Goal: Task Accomplishment & Management: Manage account settings

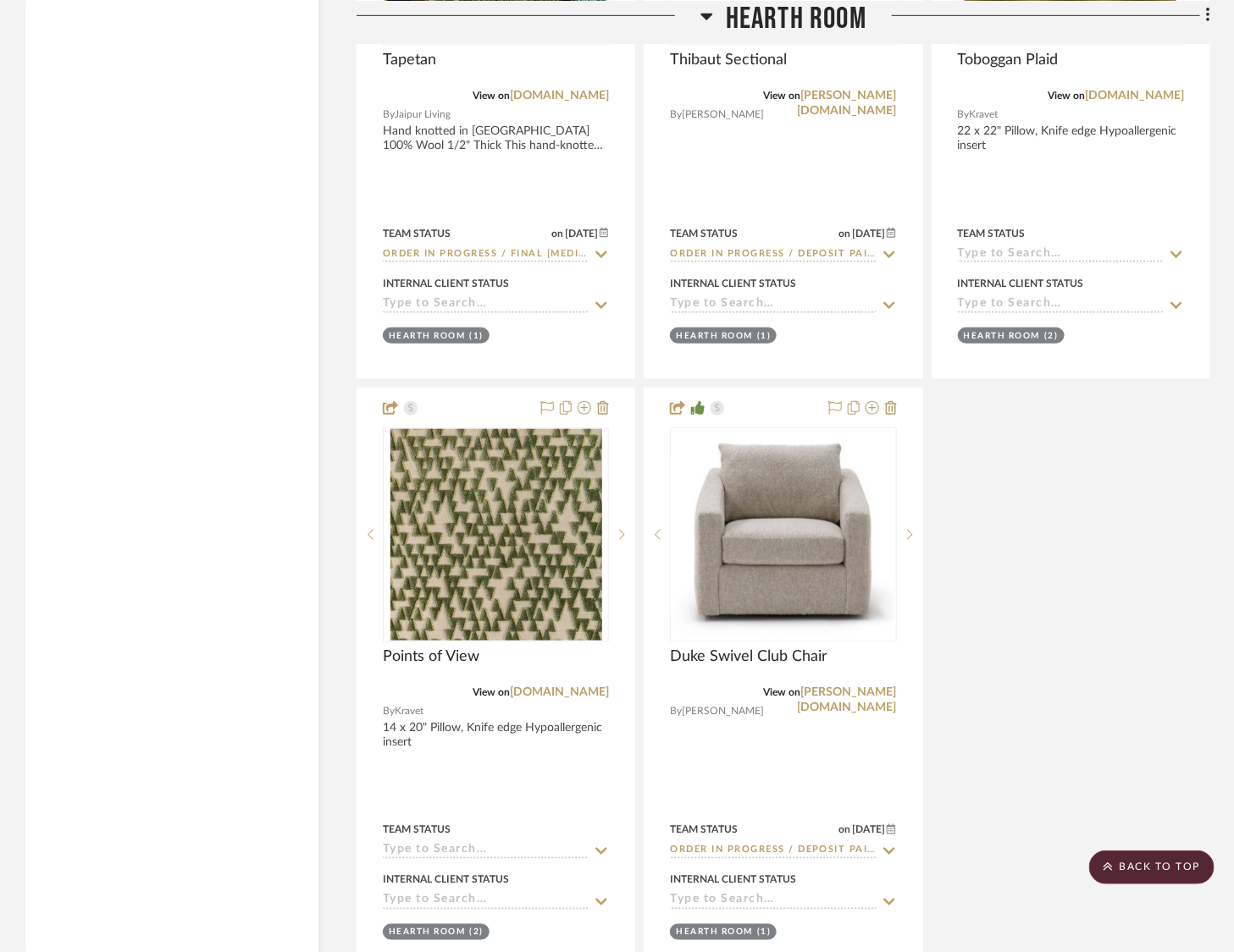
scroll to position [7824, 0]
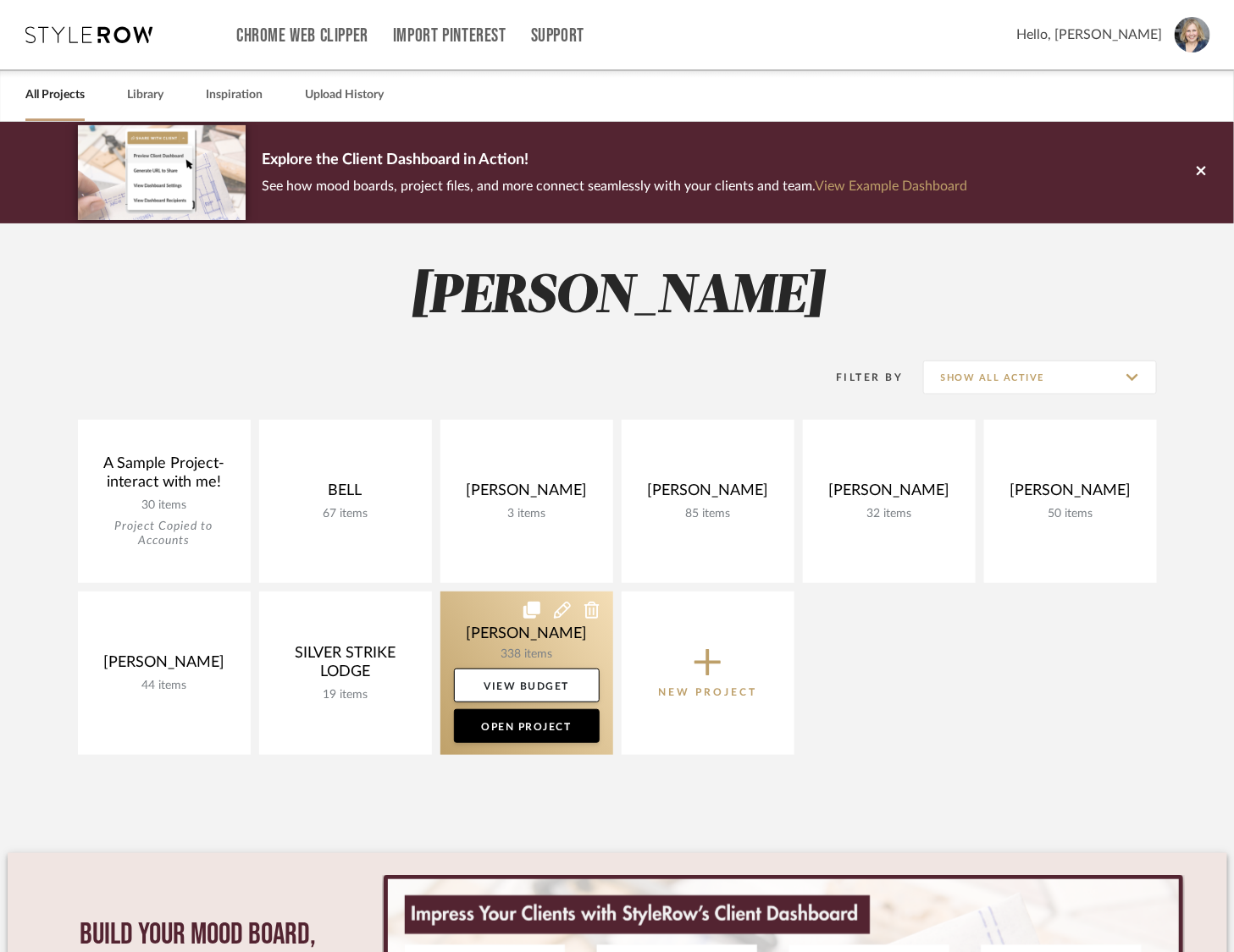
click at [486, 624] on link at bounding box center [527, 673] width 173 height 163
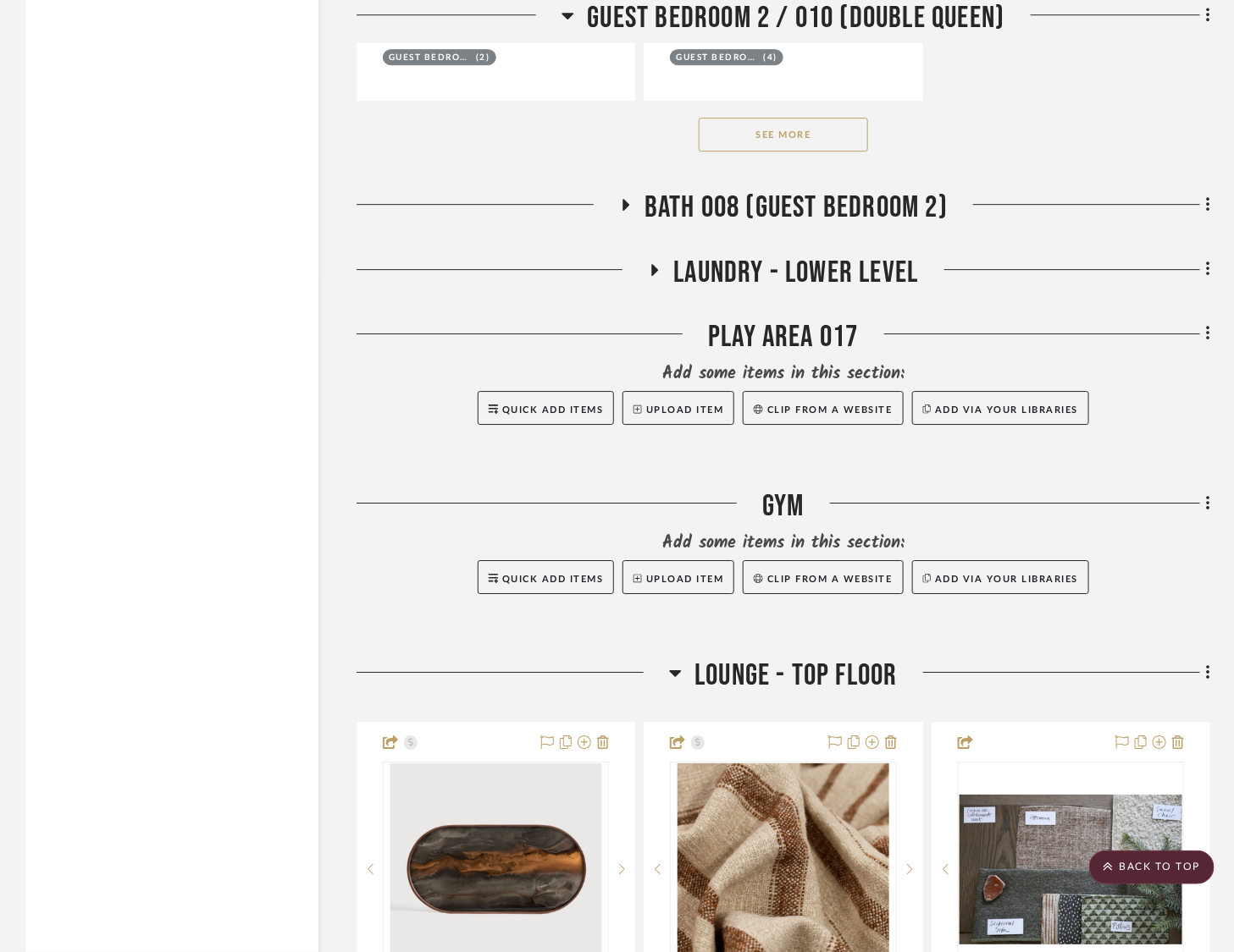
scroll to position [33933, 0]
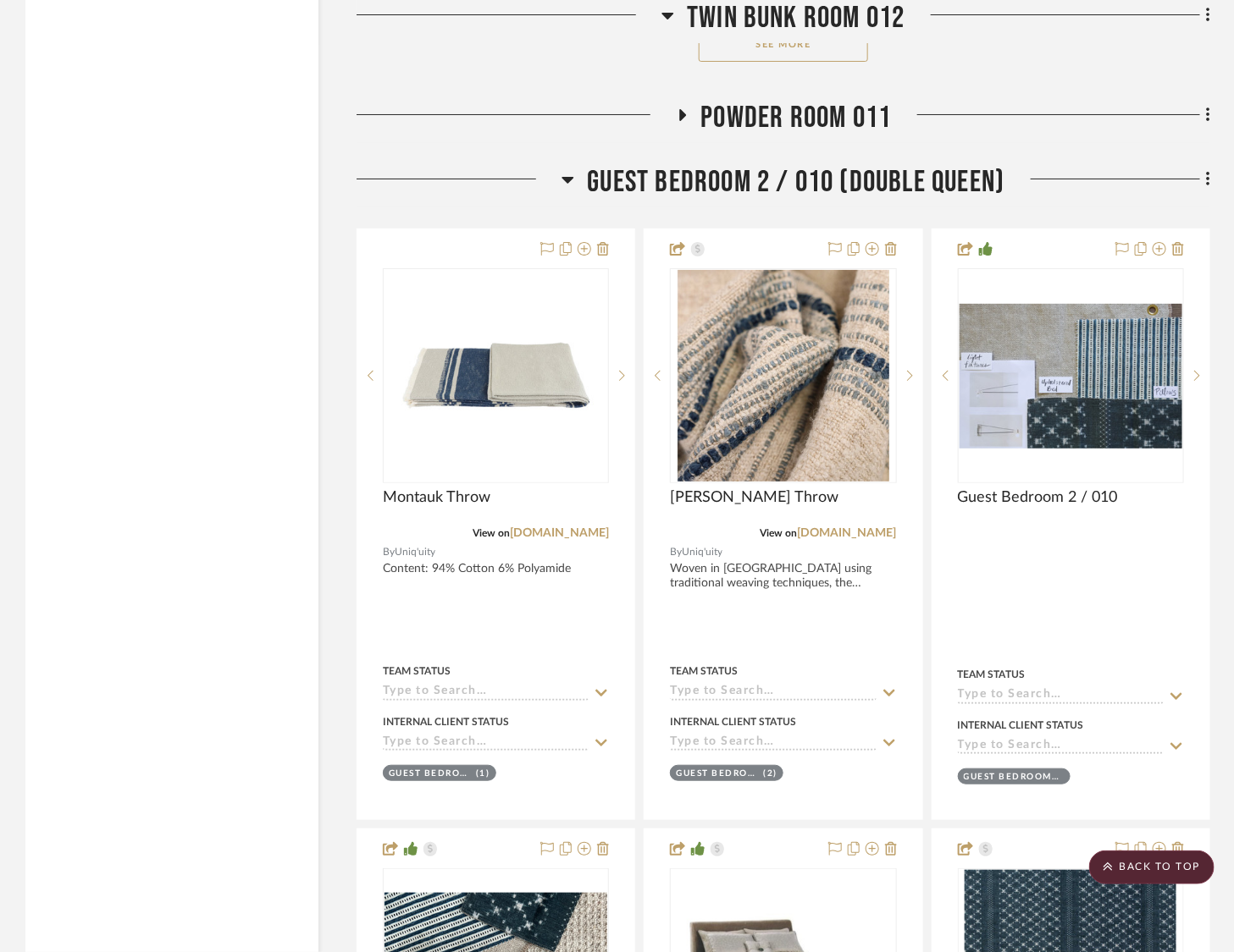
scroll to position [32072, 0]
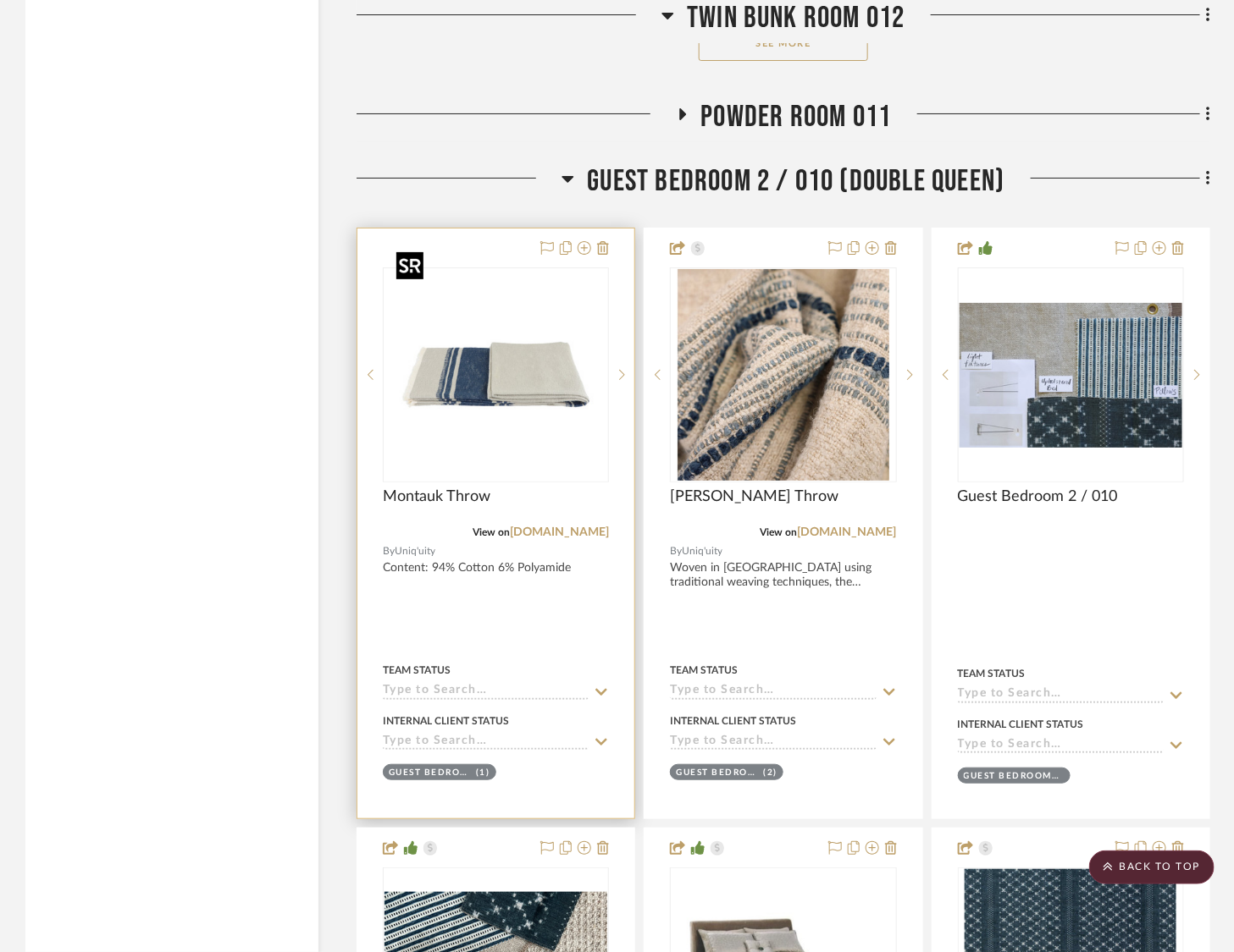
click at [0, 0] on img at bounding box center [0, 0] width 0 height 0
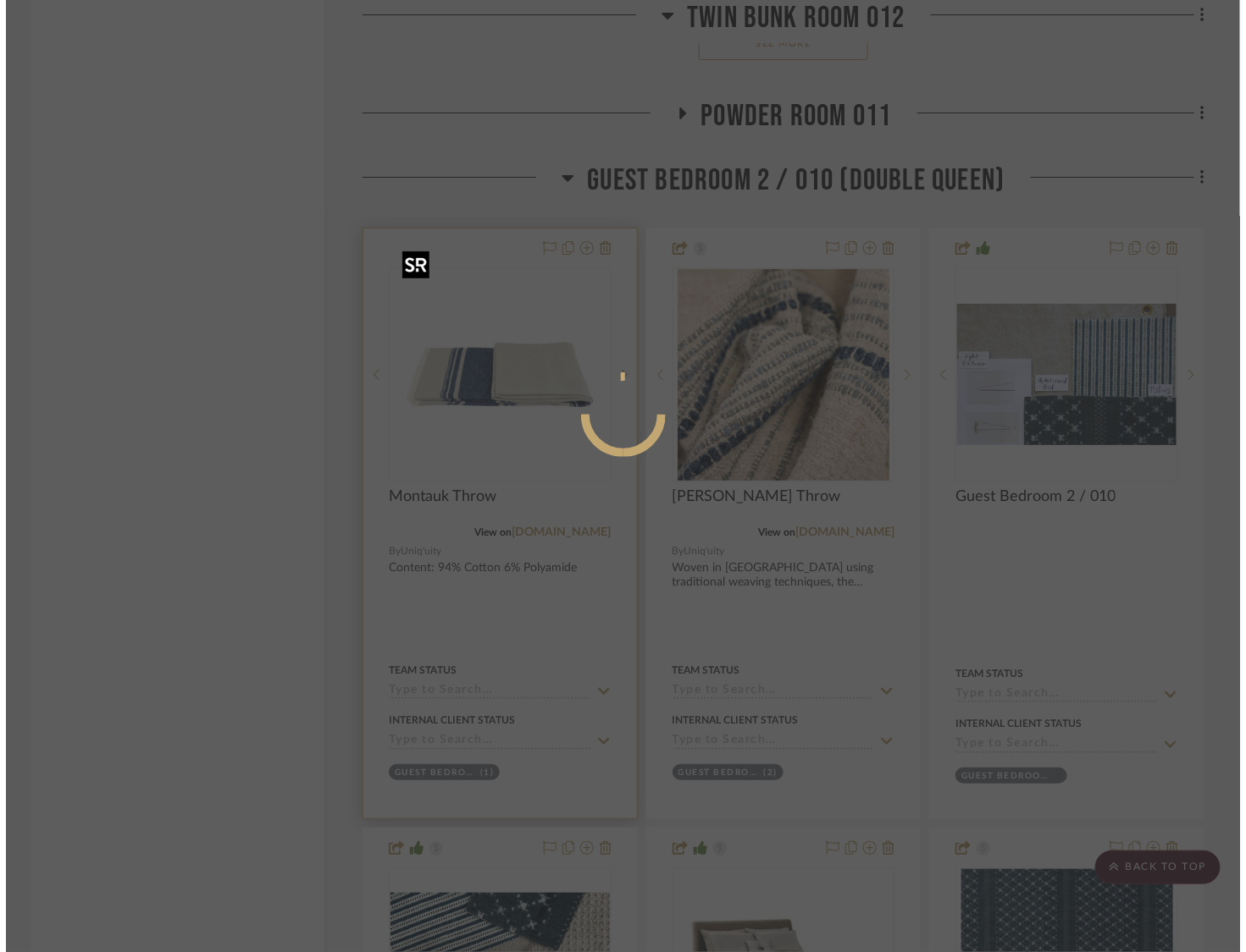
scroll to position [0, 0]
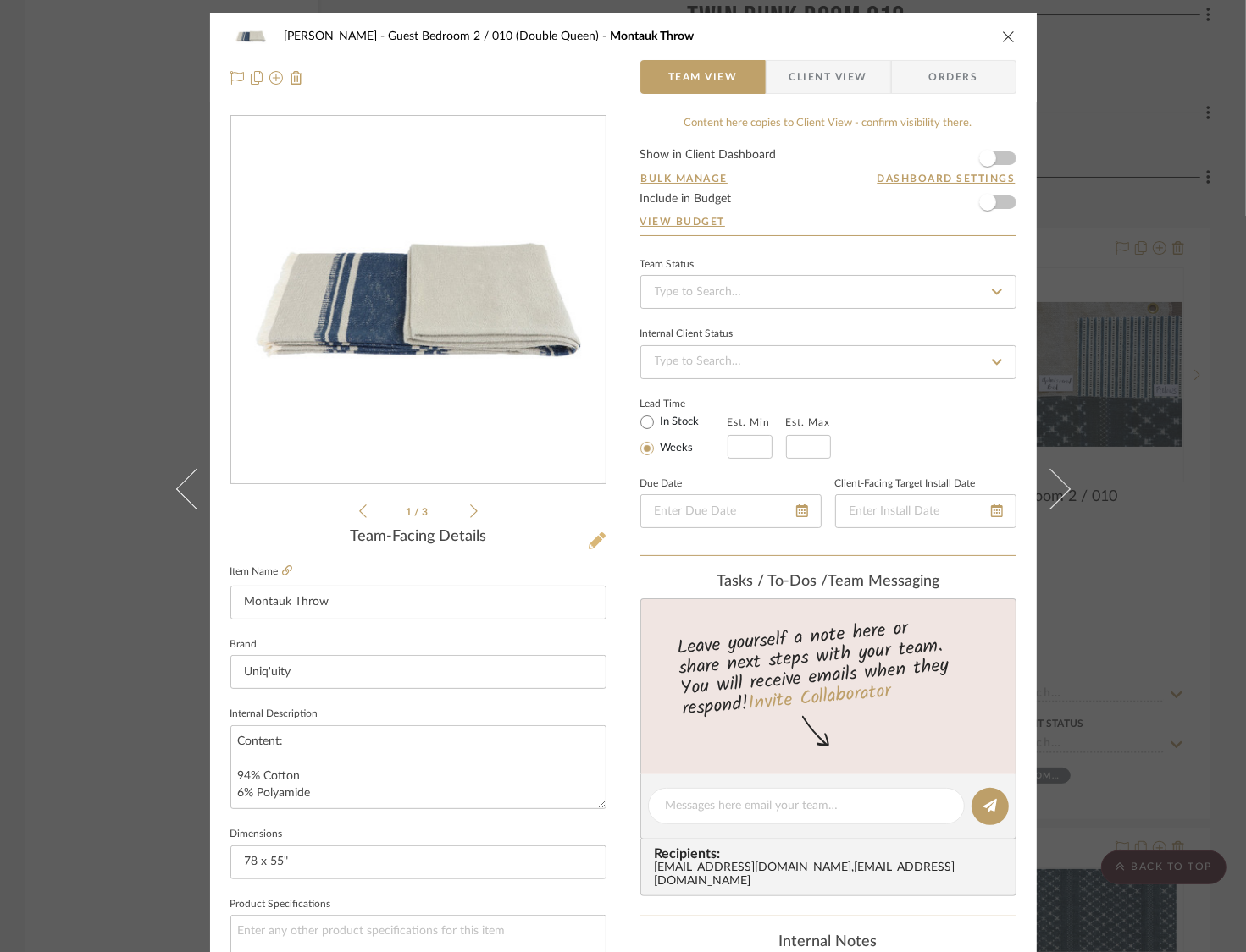
click at [589, 542] on icon at bounding box center [597, 541] width 17 height 17
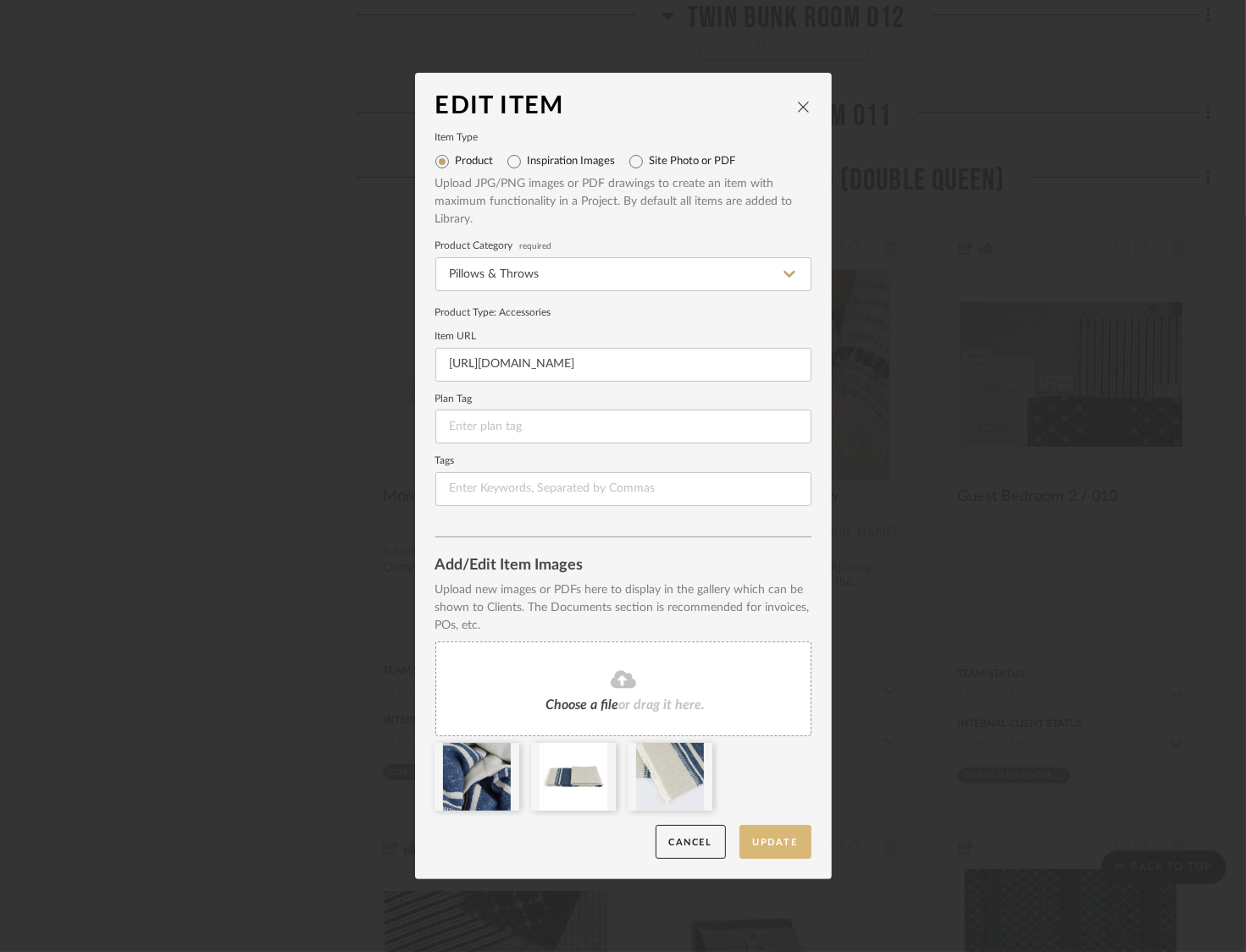
click at [779, 840] on button "Update" at bounding box center [775, 843] width 72 height 35
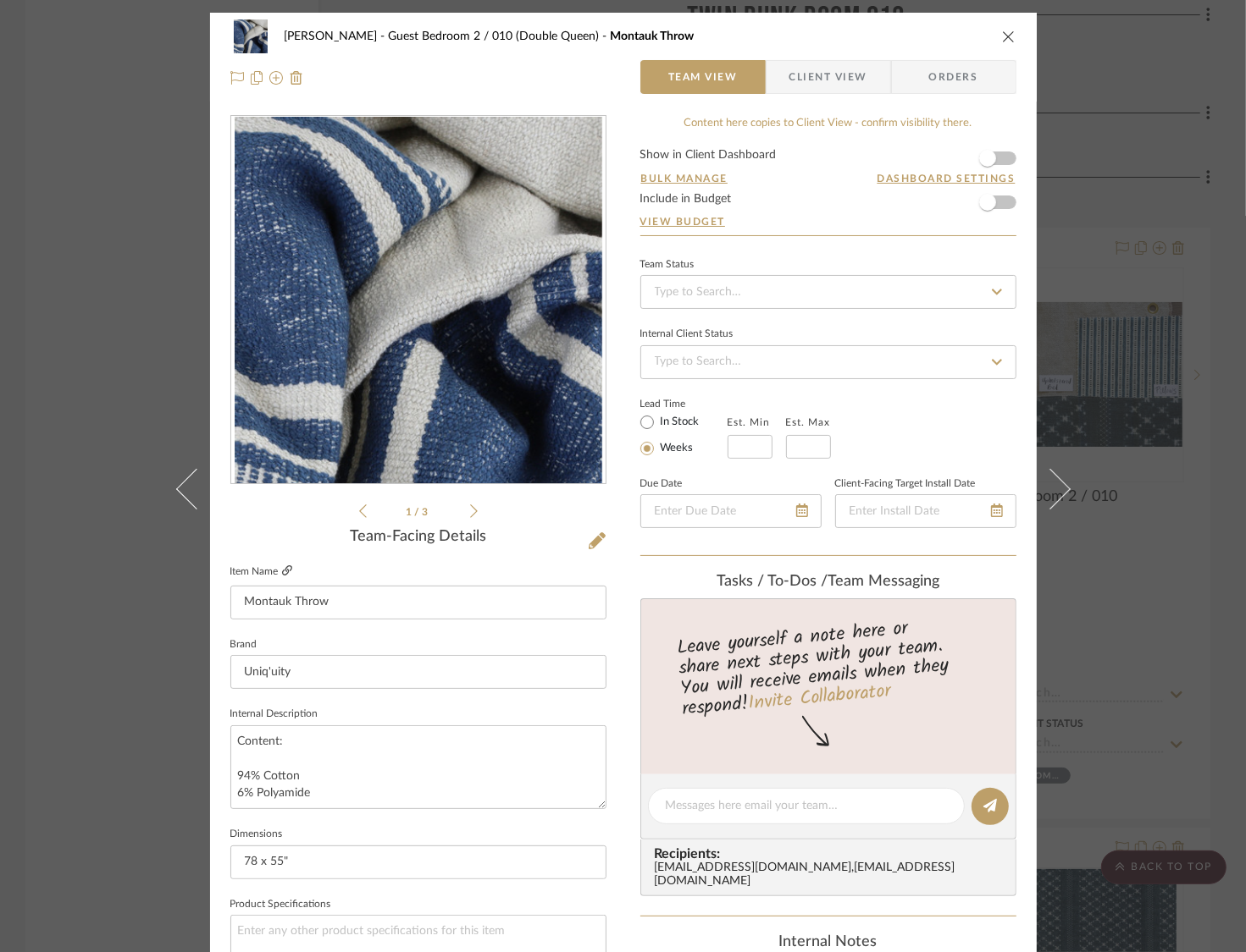
click at [282, 571] on icon at bounding box center [288, 571] width 10 height 10
click at [985, 157] on span "button" at bounding box center [988, 158] width 17 height 17
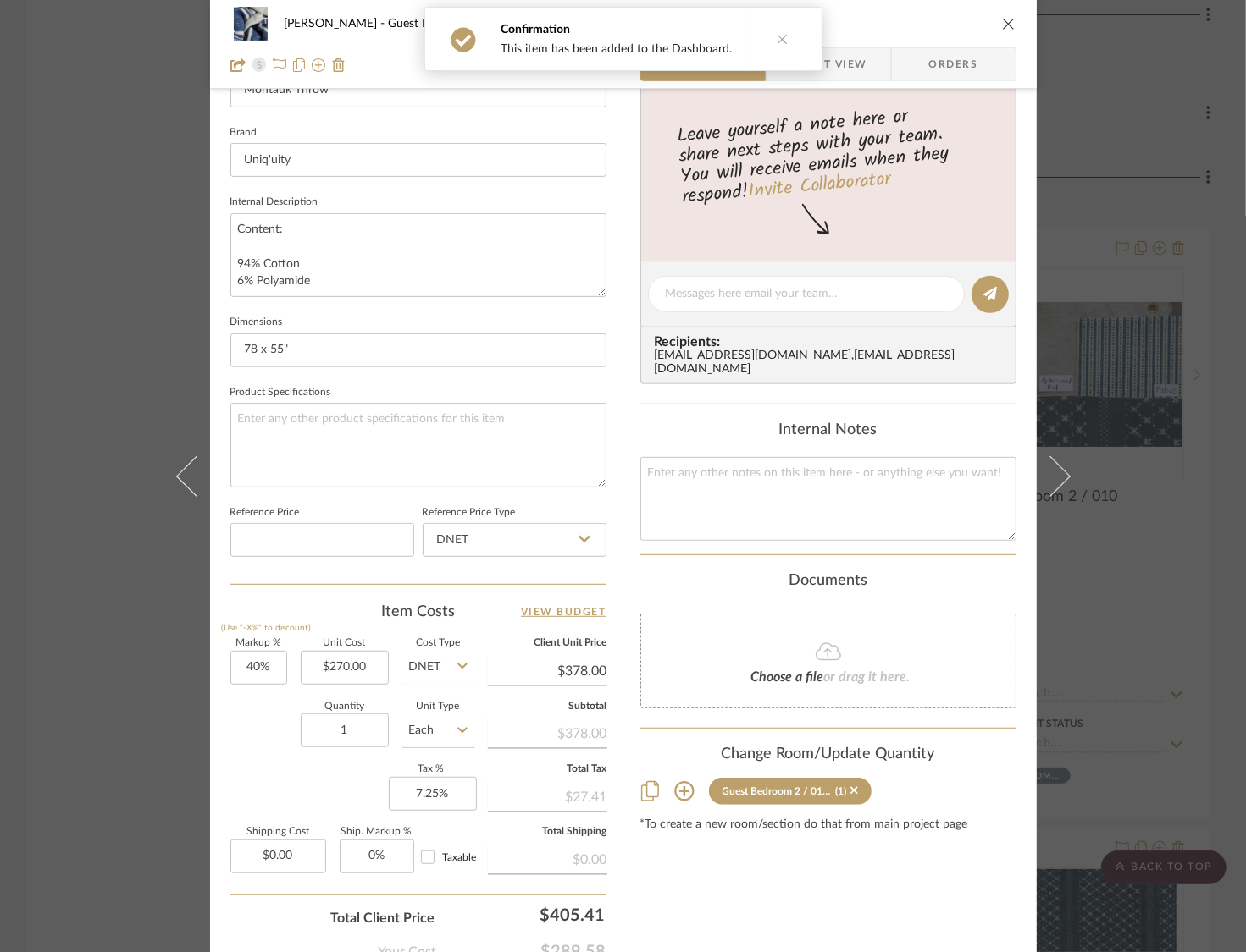
scroll to position [582, 0]
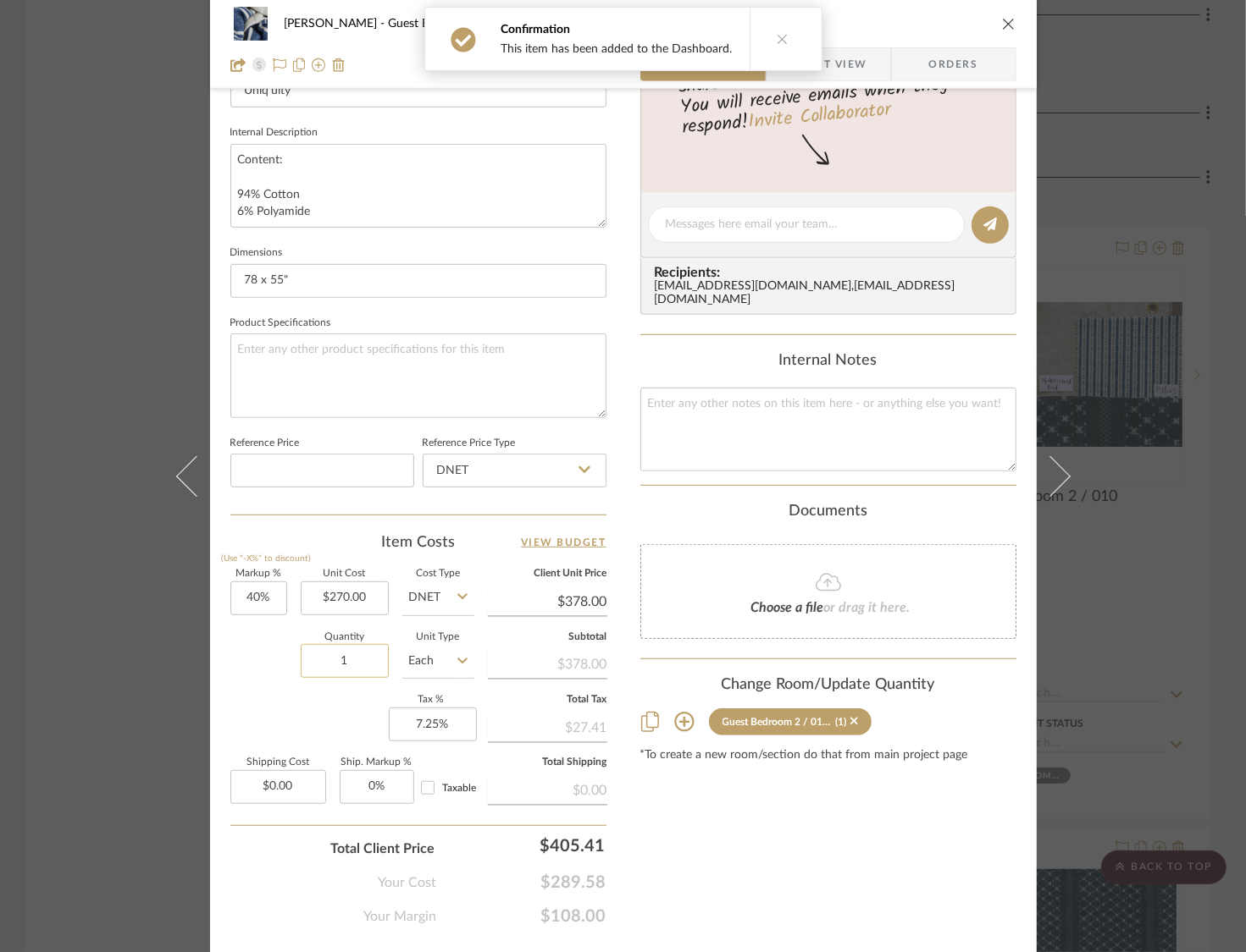
click at [333, 664] on input "1" at bounding box center [344, 661] width 88 height 34
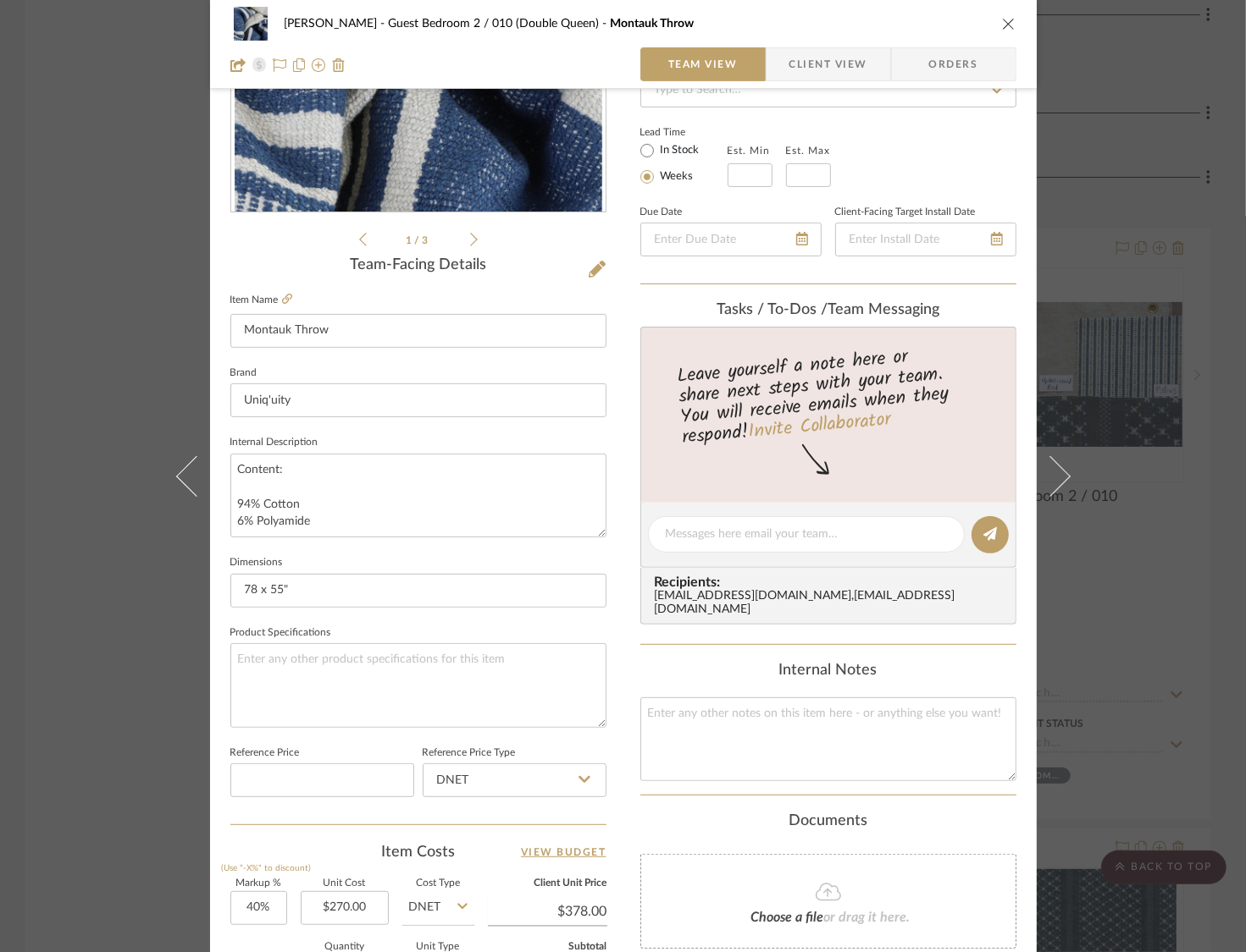
scroll to position [0, 0]
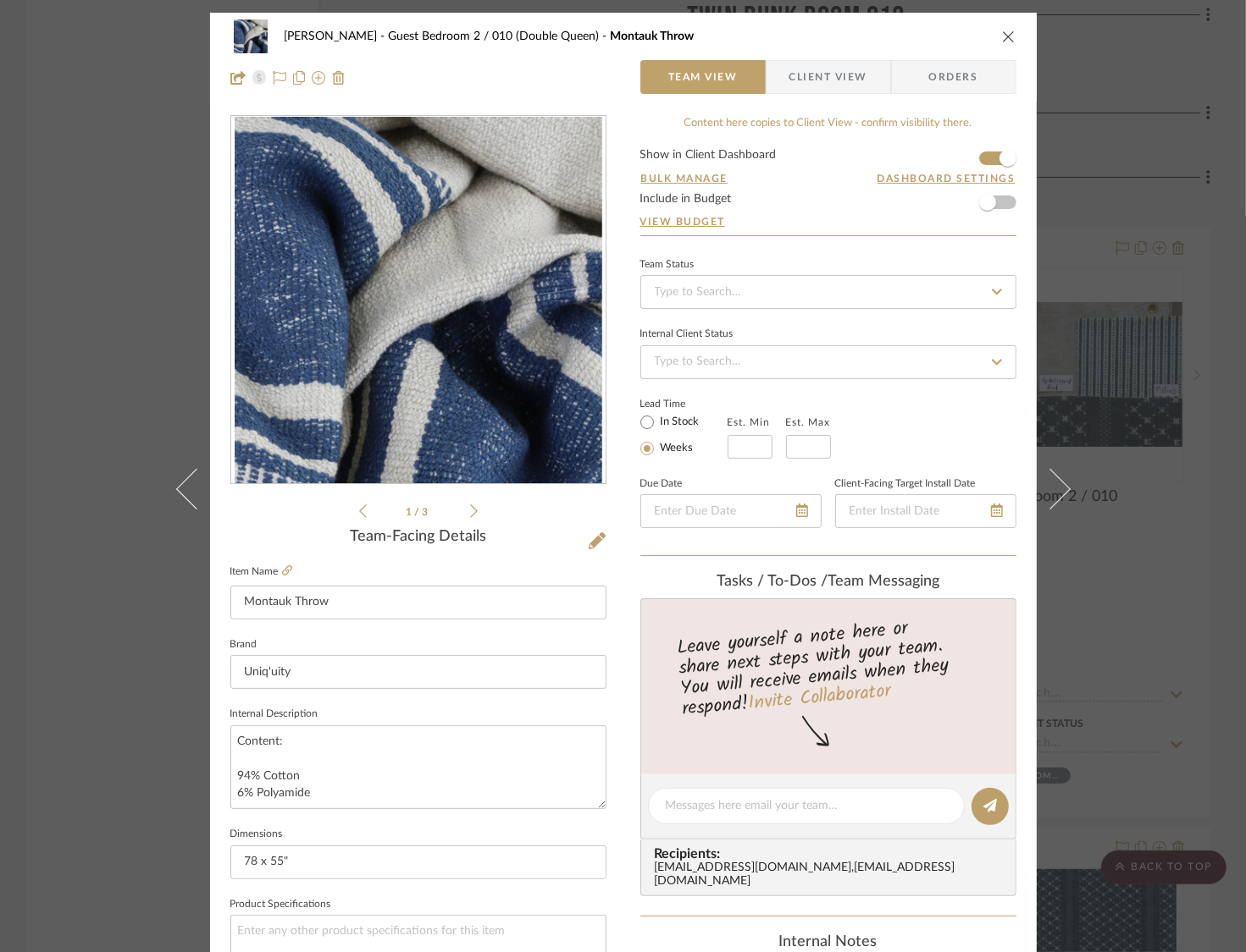
type input "2"
click at [825, 81] on span "Client View" at bounding box center [828, 77] width 78 height 34
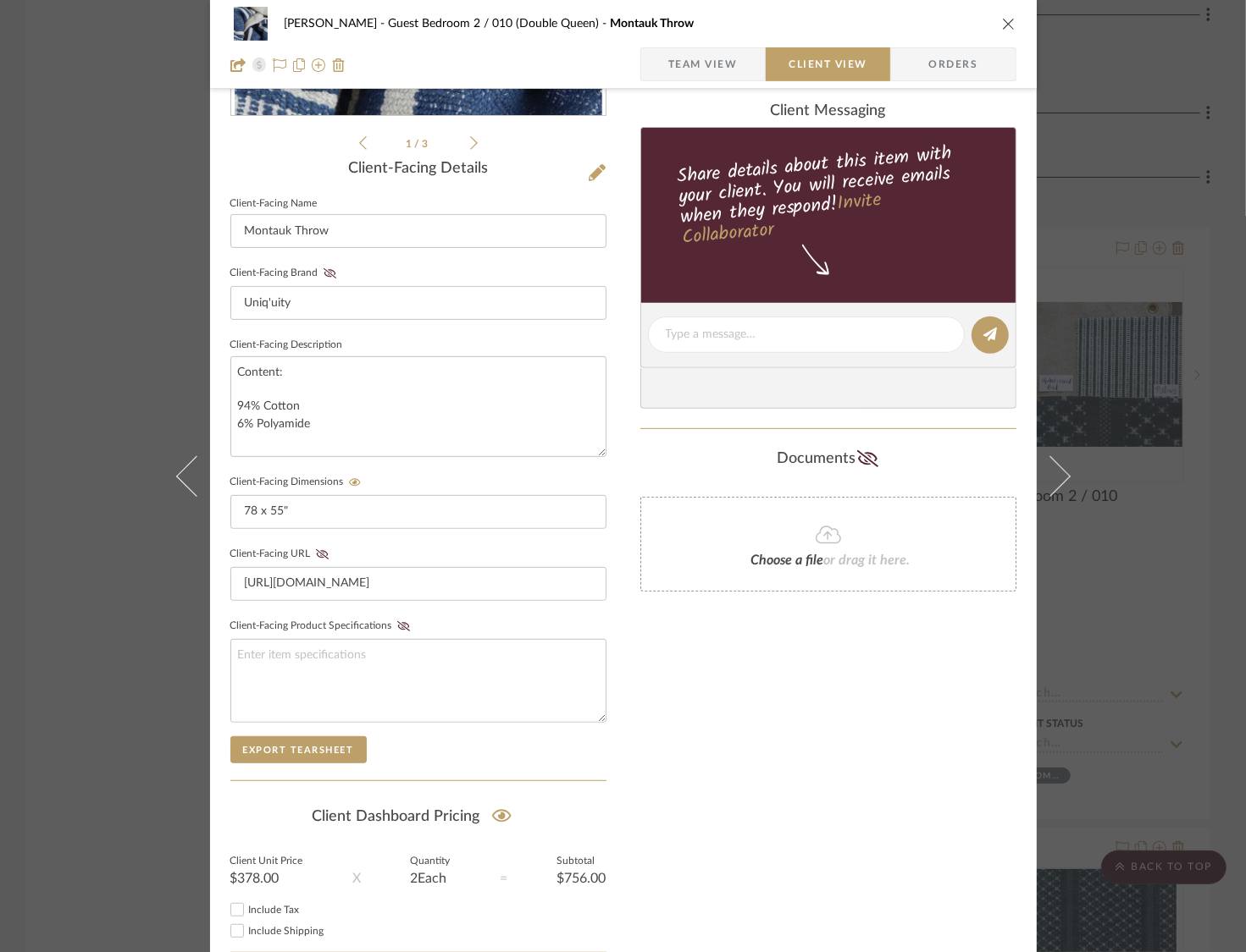
scroll to position [465, 0]
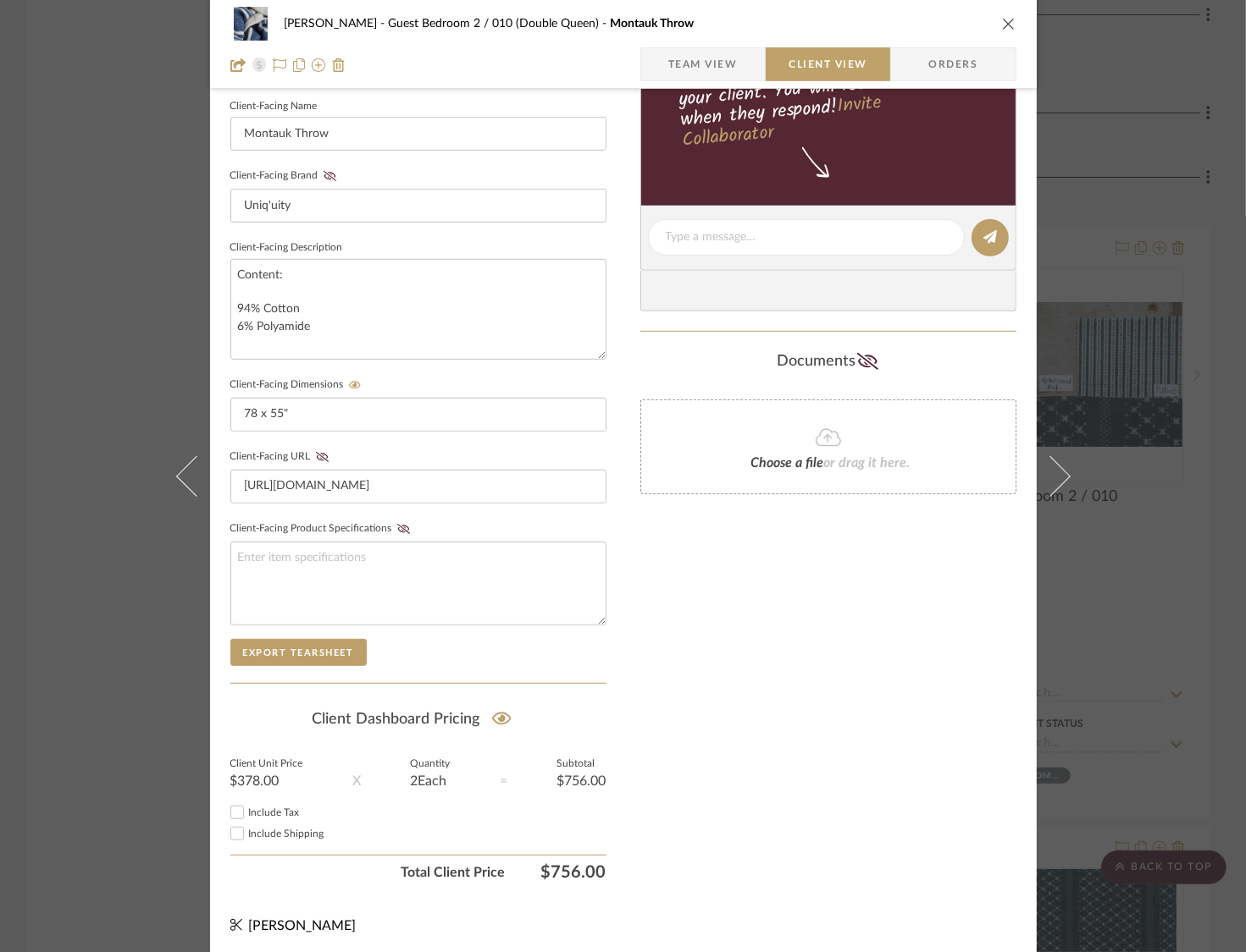
click at [1089, 188] on div "STERN Guest Bedroom 2 / 010 (Double Queen) Montauk Throw Team View Client View …" at bounding box center [623, 476] width 1246 height 952
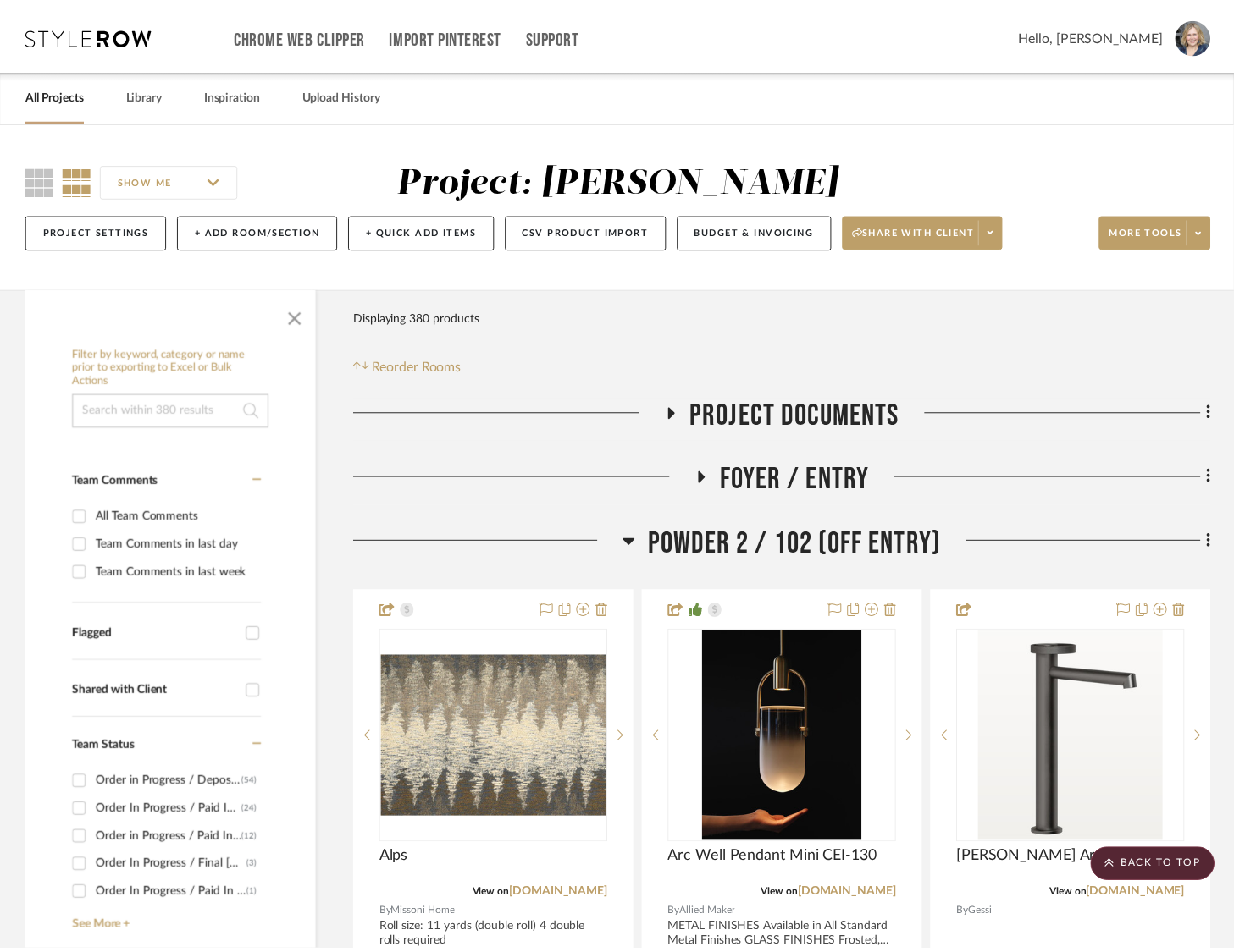
scroll to position [32072, 0]
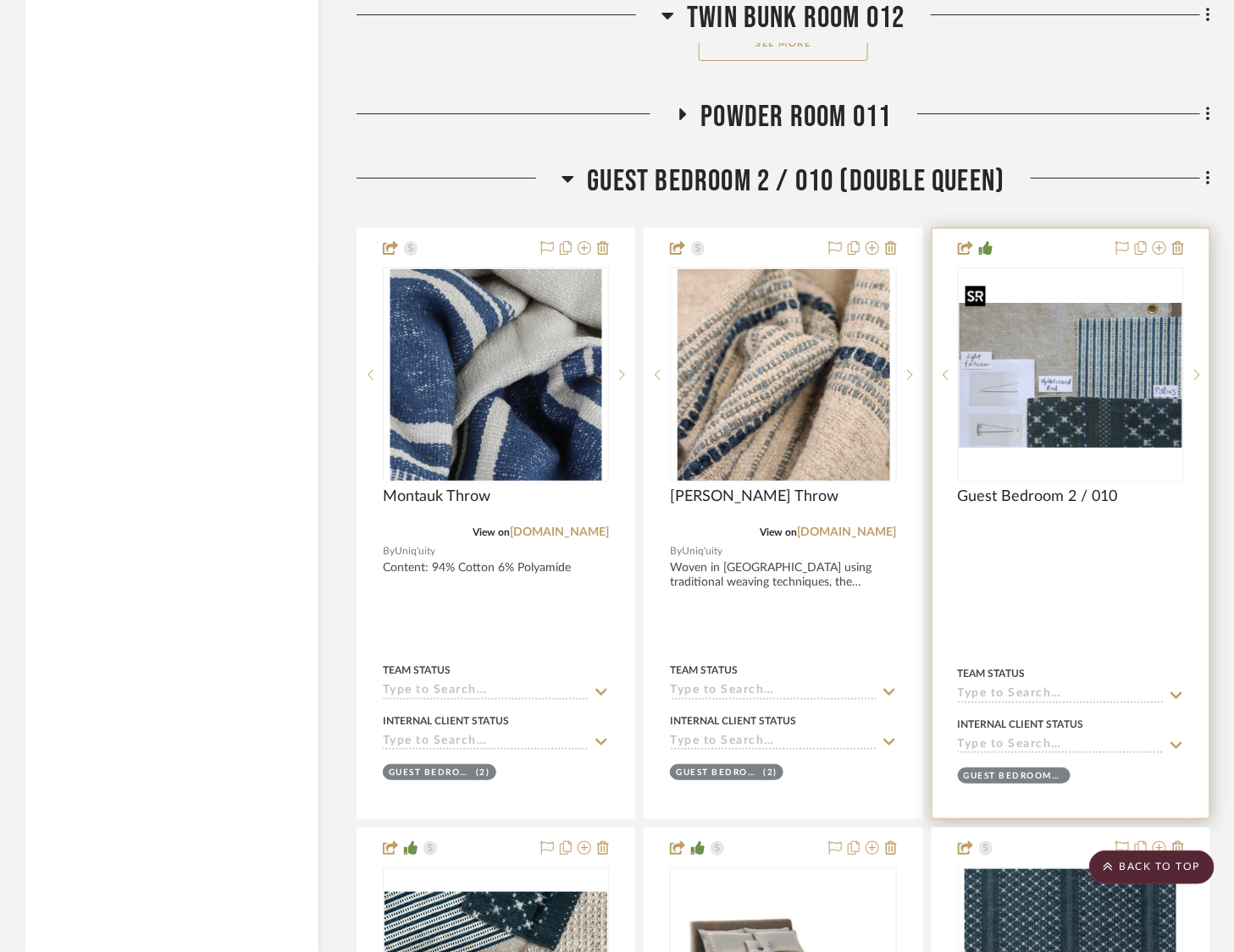
click at [1098, 379] on img "0" at bounding box center [1071, 375] width 222 height 145
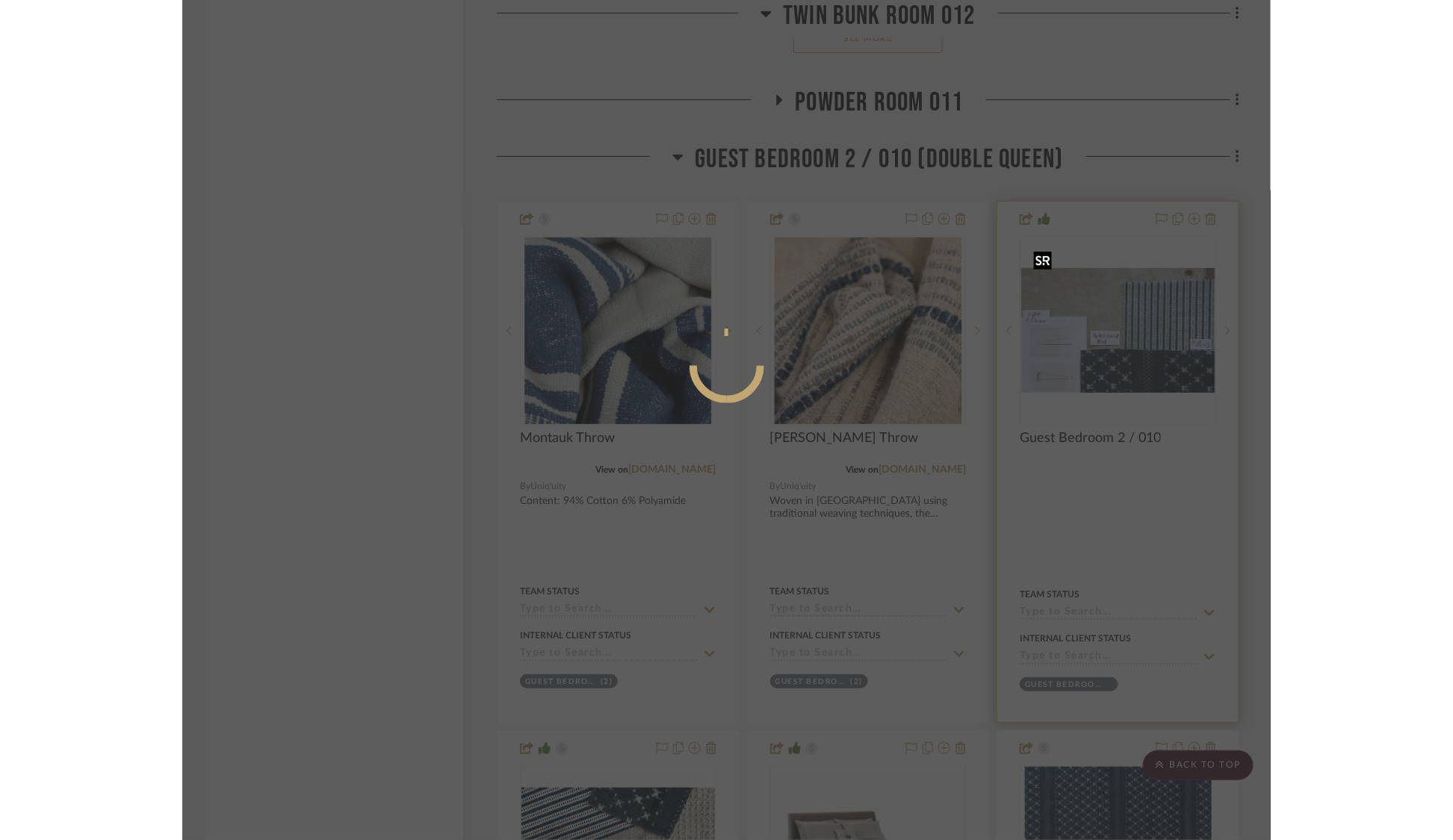
scroll to position [0, 0]
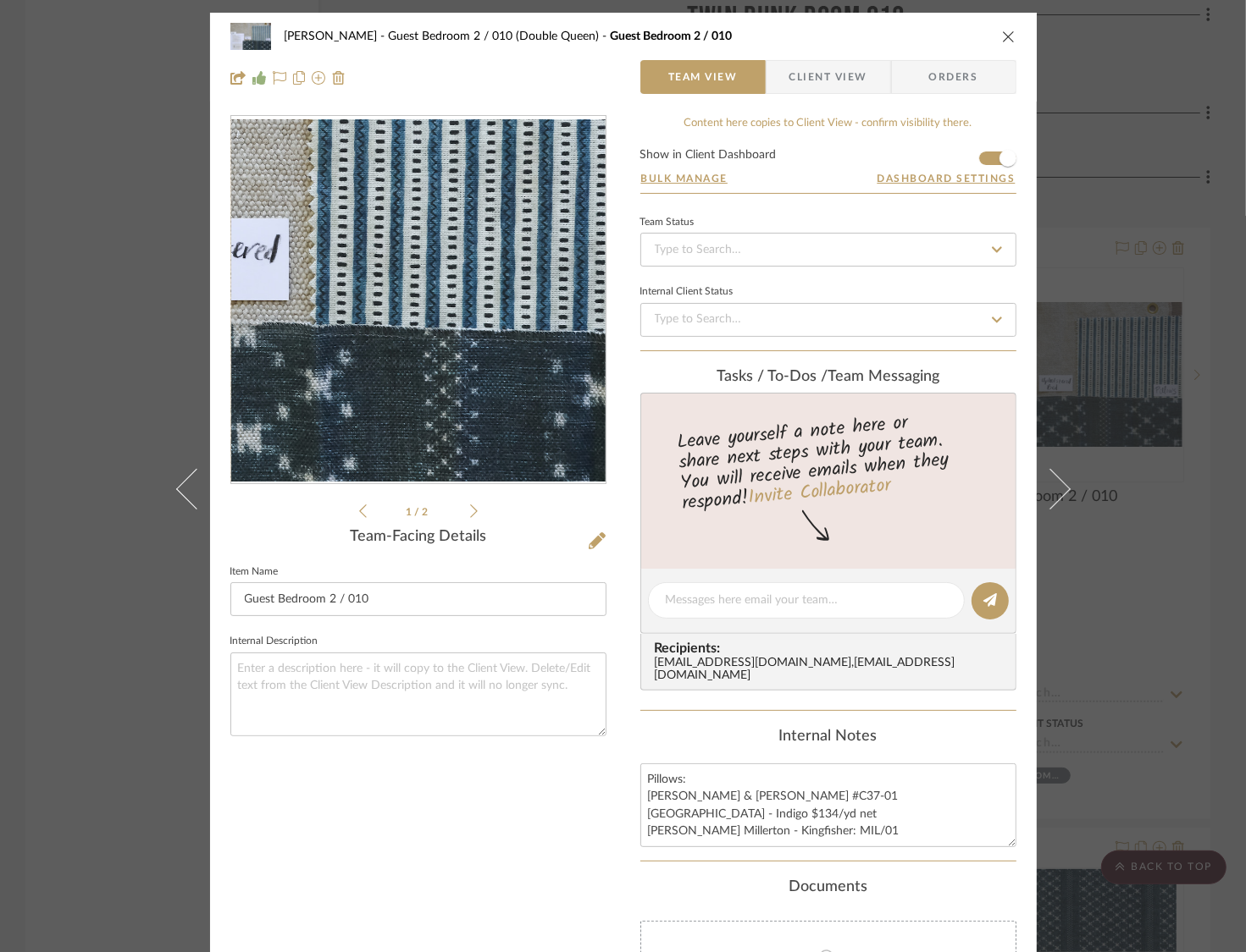
click at [459, 328] on img "0" at bounding box center [418, 301] width 374 height 243
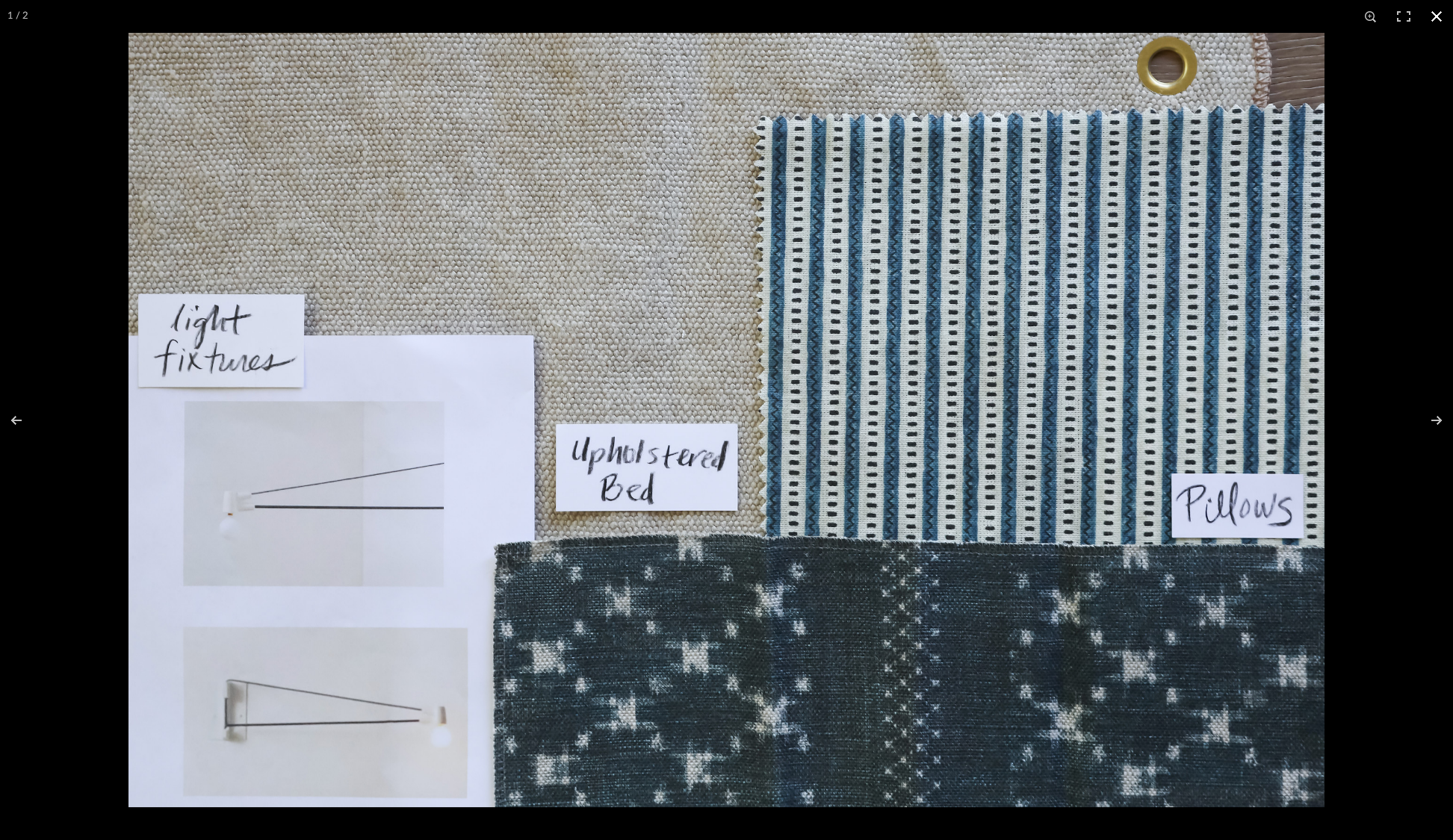
click at [1098, 17] on button at bounding box center [1436, 17] width 33 height 33
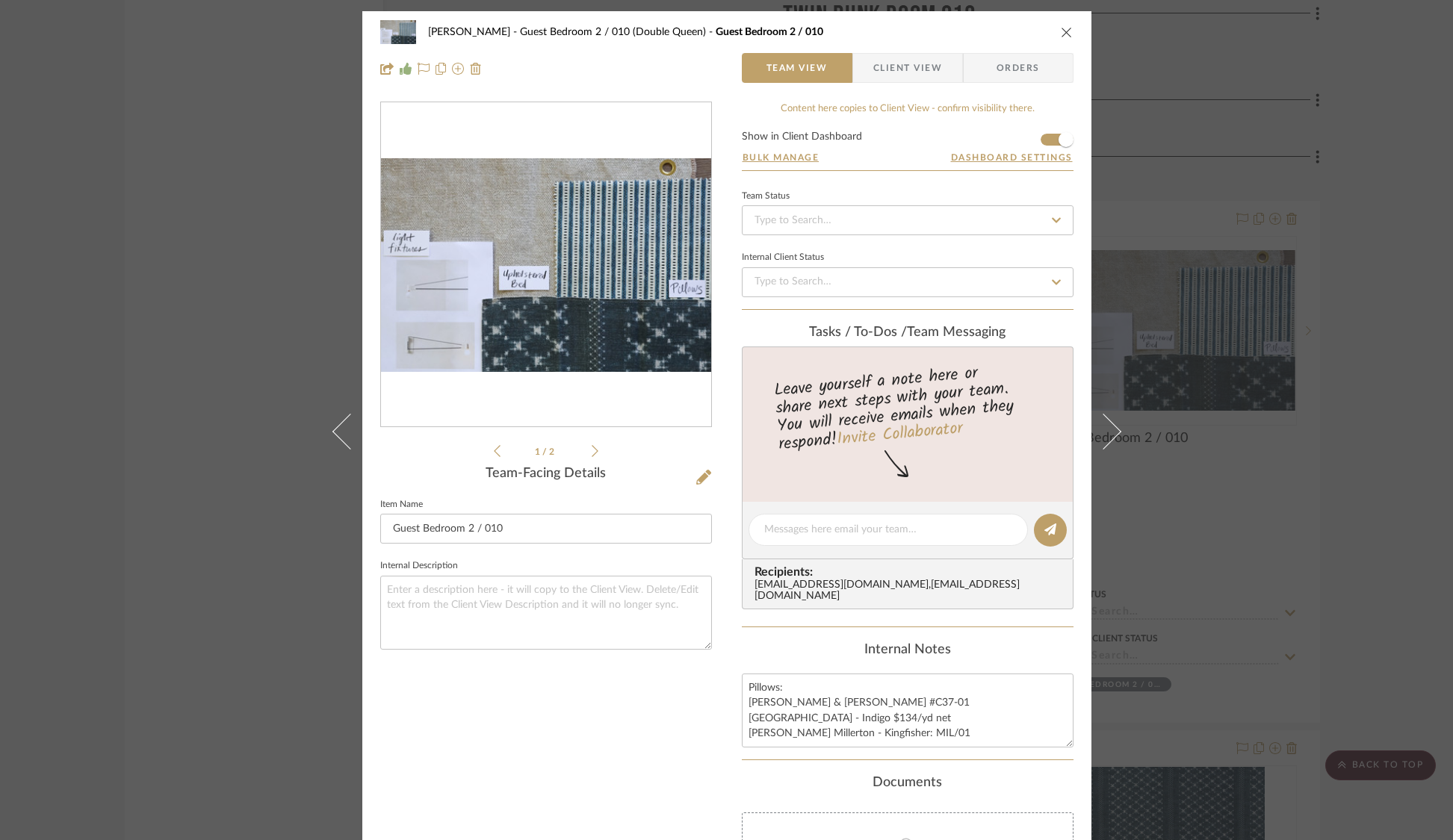
click at [1098, 63] on div "STERN Guest Bedroom 2 / 010 (Double Queen) Guest Bedroom 2 / 010 Team View Clie…" at bounding box center [726, 420] width 1453 height 840
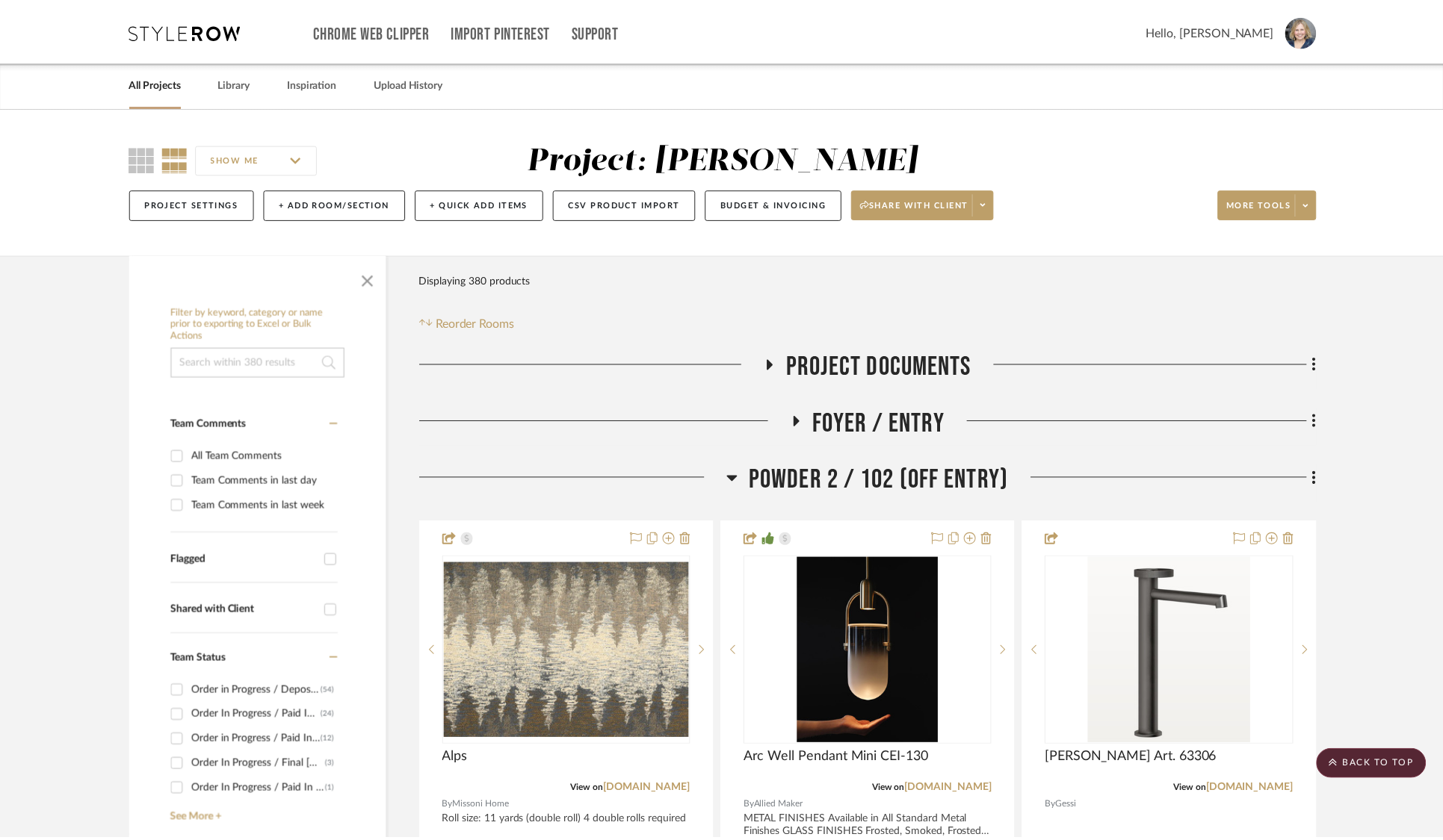
scroll to position [28299, 0]
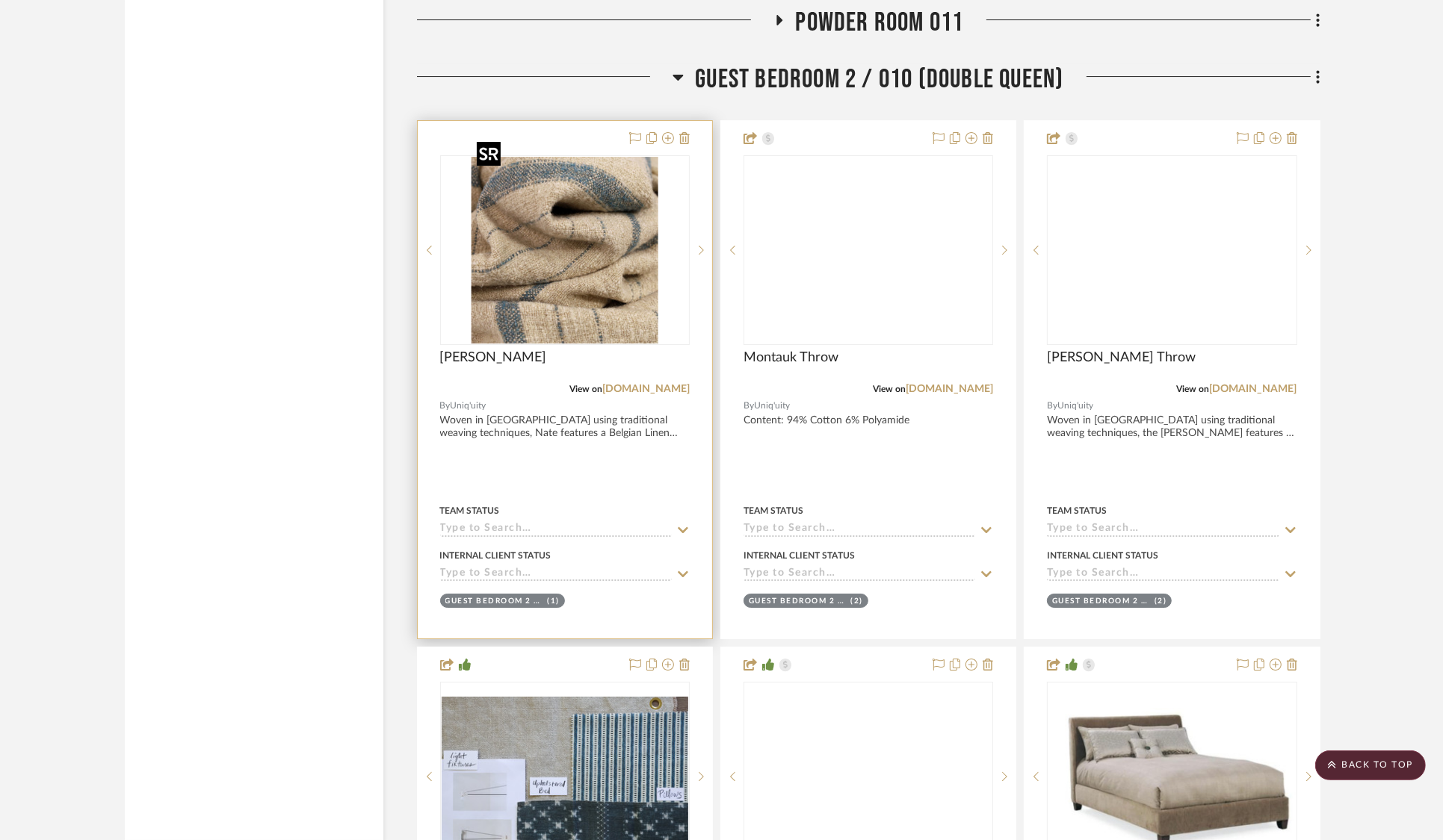
scroll to position [28405, 0]
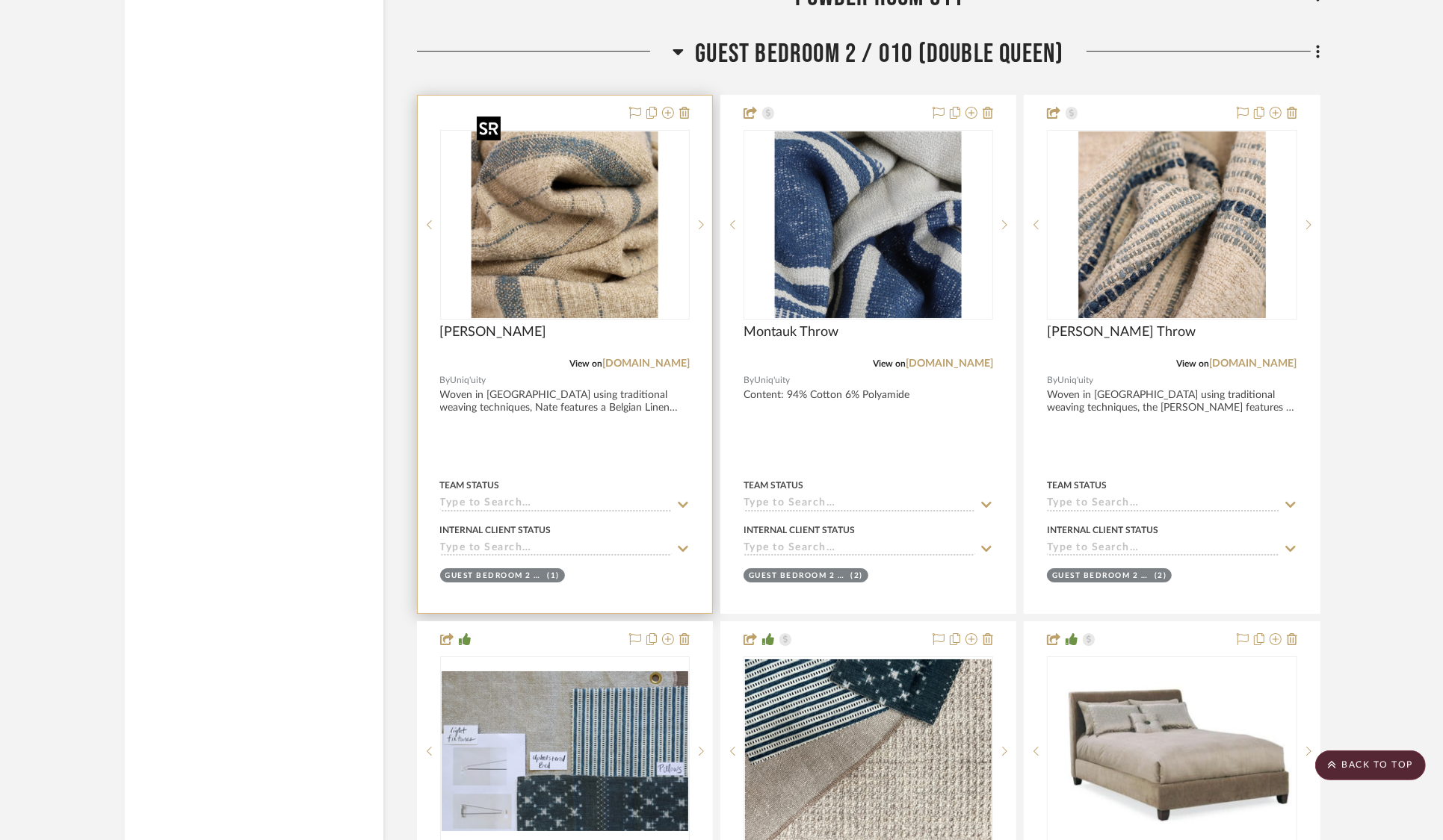
click at [587, 172] on img "0" at bounding box center [564, 224] width 187 height 186
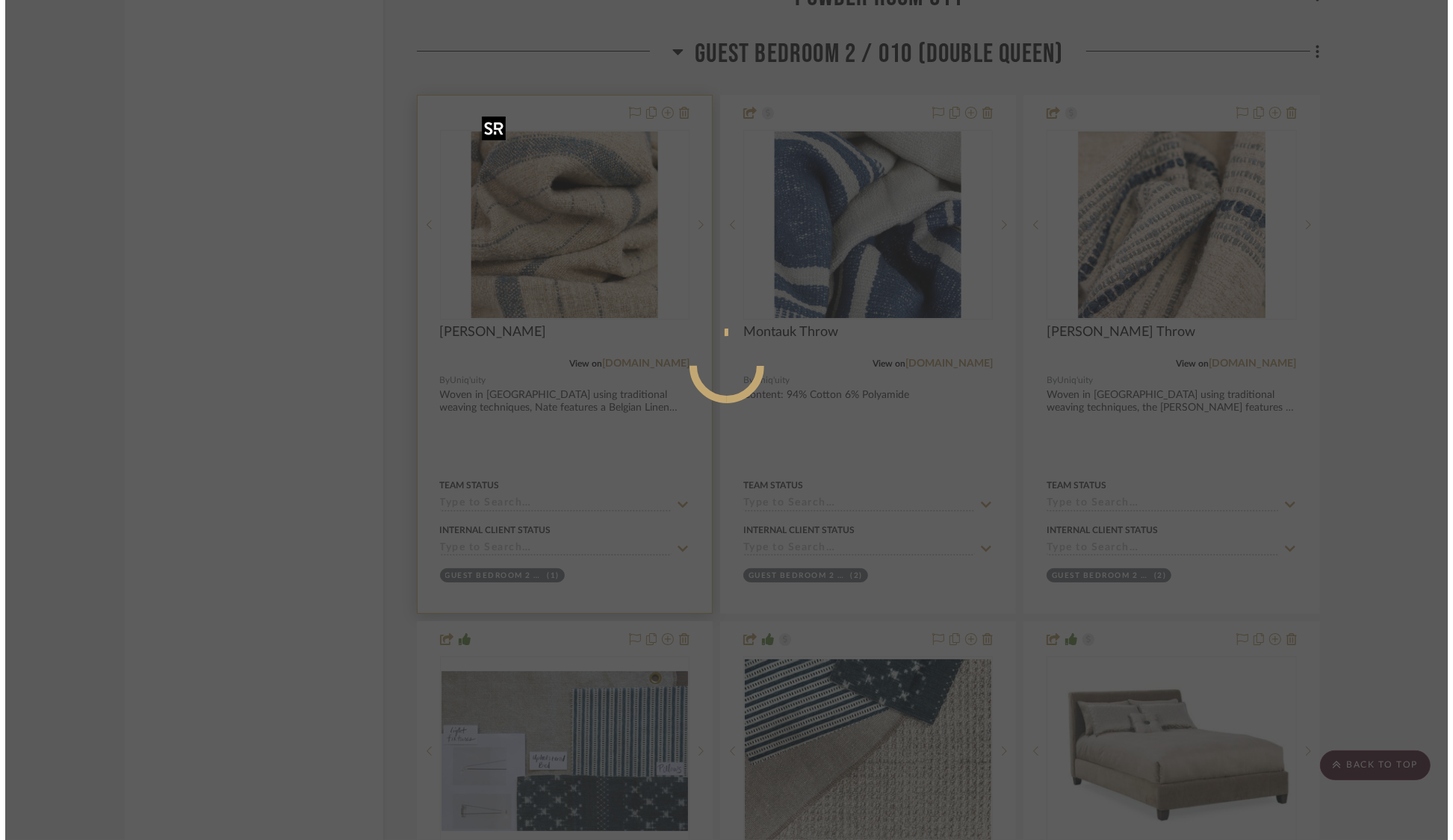
scroll to position [0, 0]
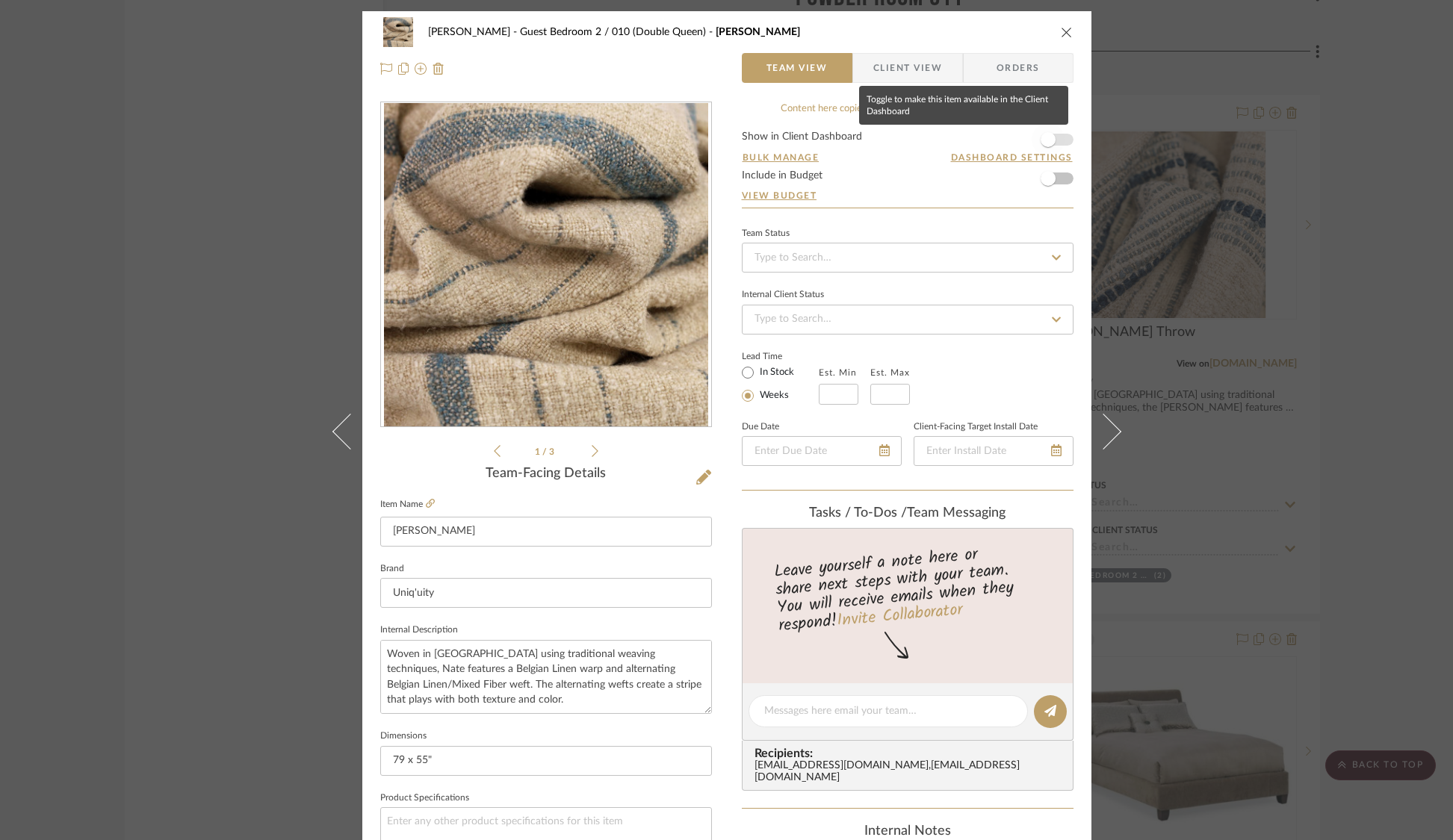
click at [1044, 148] on span "button" at bounding box center [1048, 140] width 33 height 33
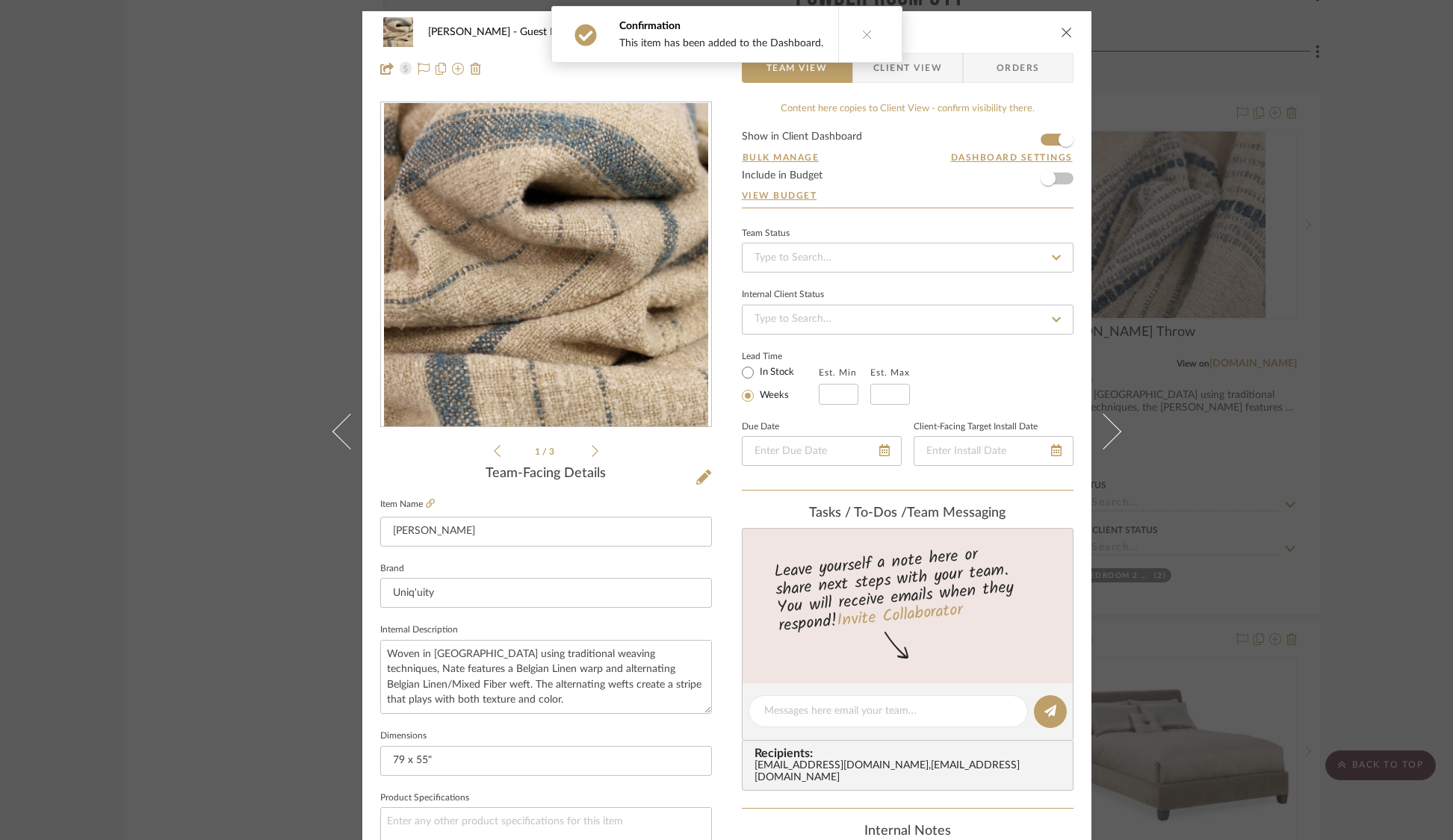
click at [918, 77] on span "Client View" at bounding box center [907, 68] width 69 height 30
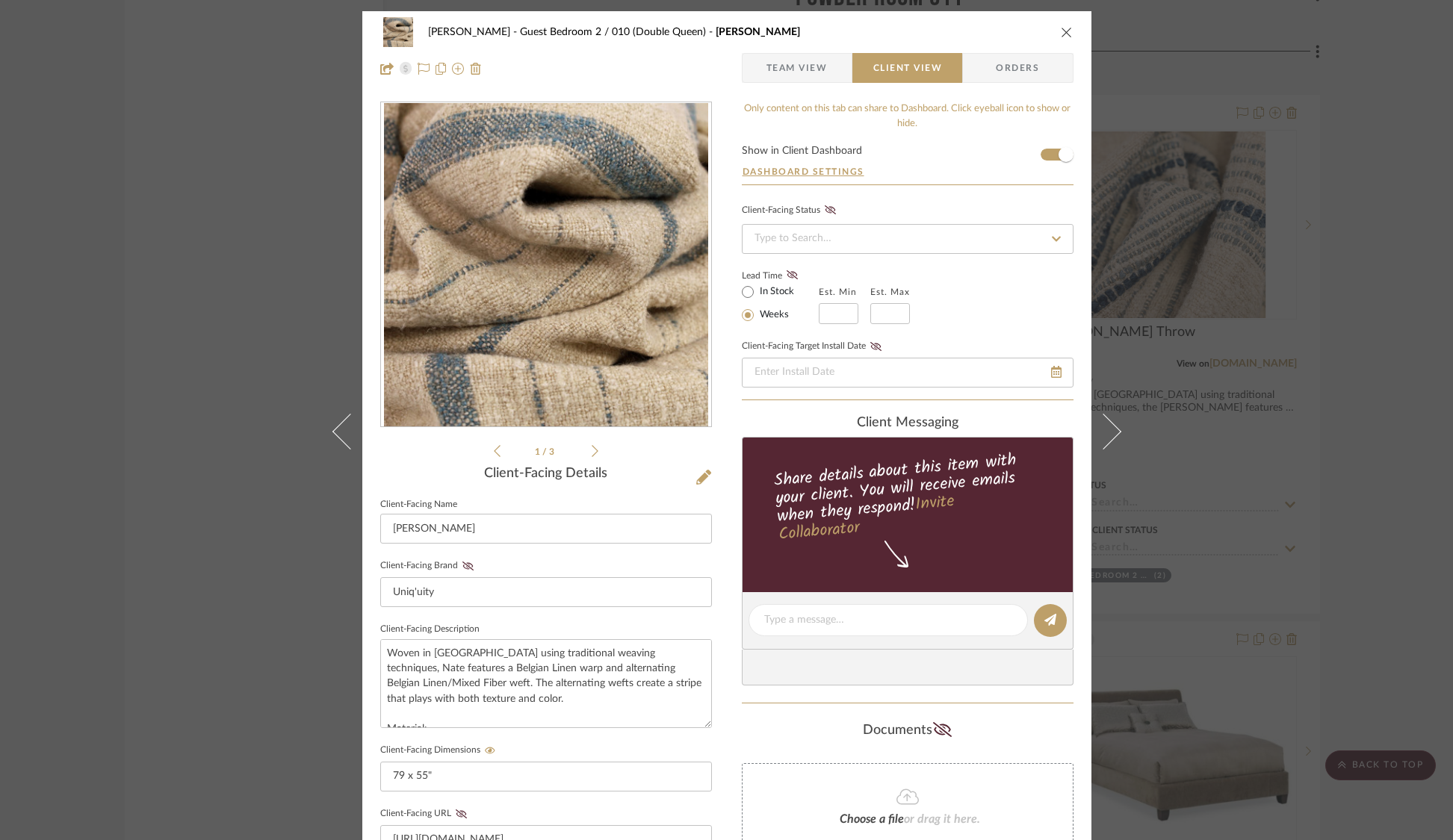
click at [794, 69] on span "Team View" at bounding box center [796, 68] width 61 height 30
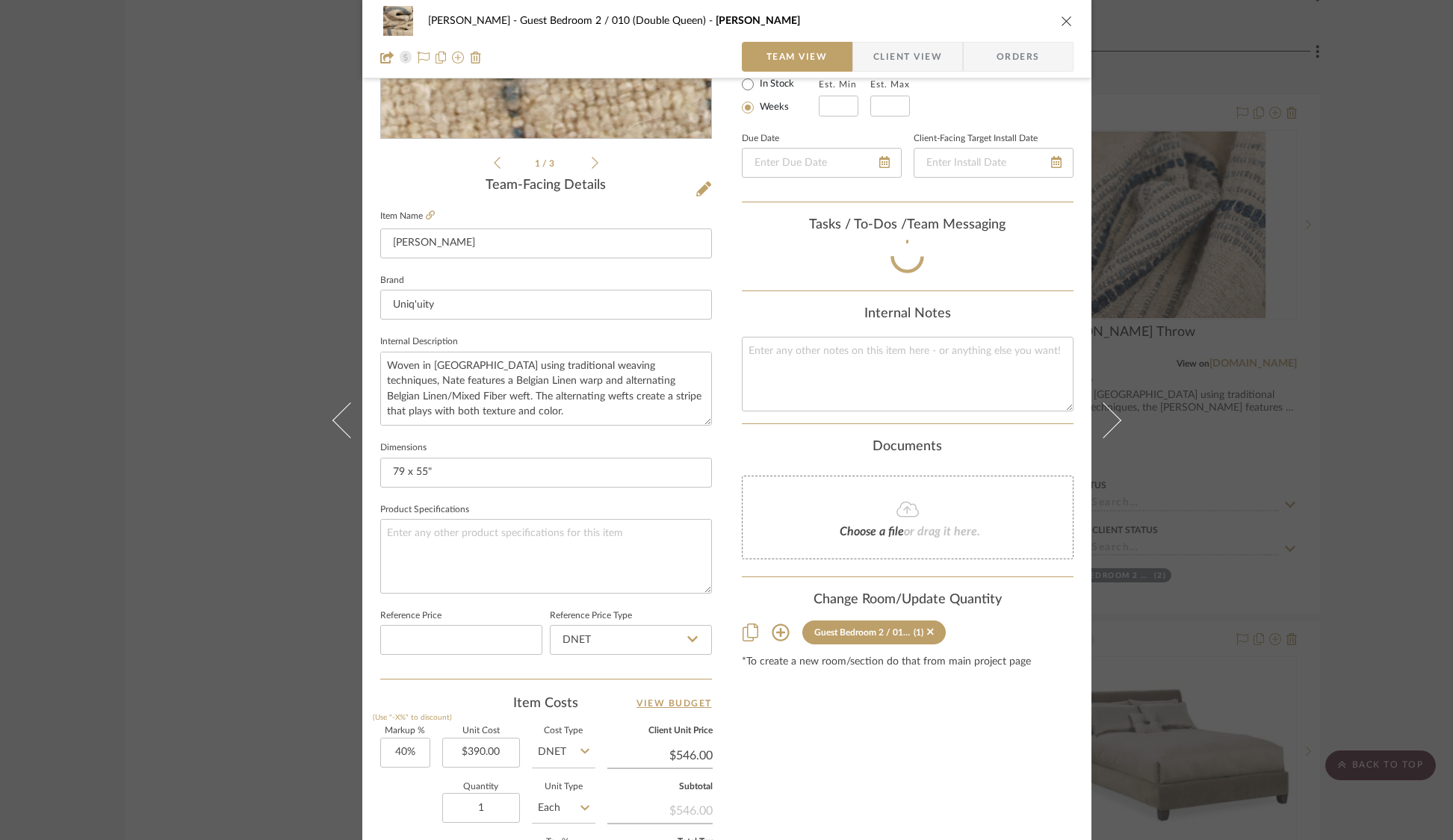
scroll to position [547, 0]
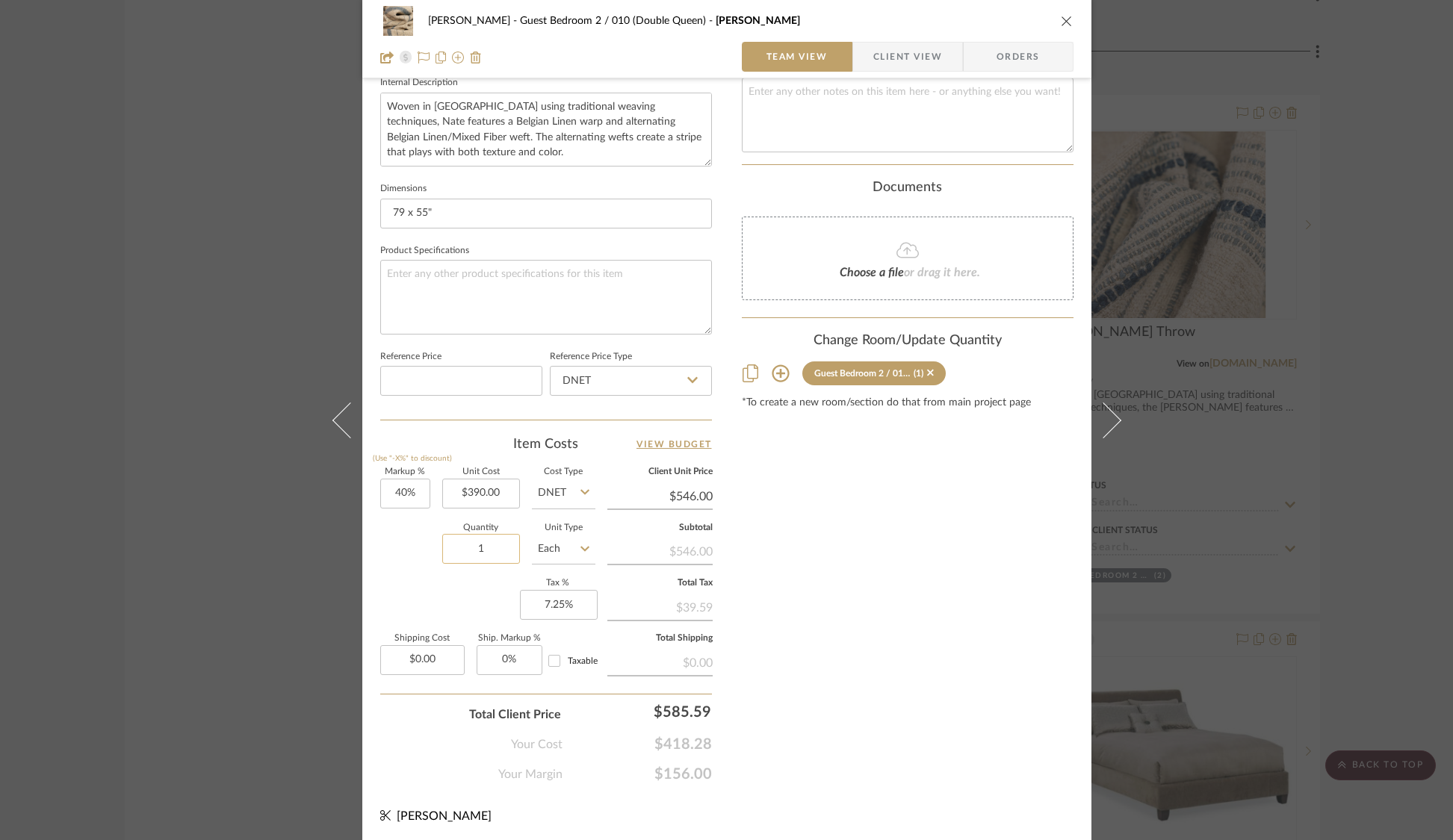
click at [473, 549] on input "1" at bounding box center [481, 549] width 78 height 30
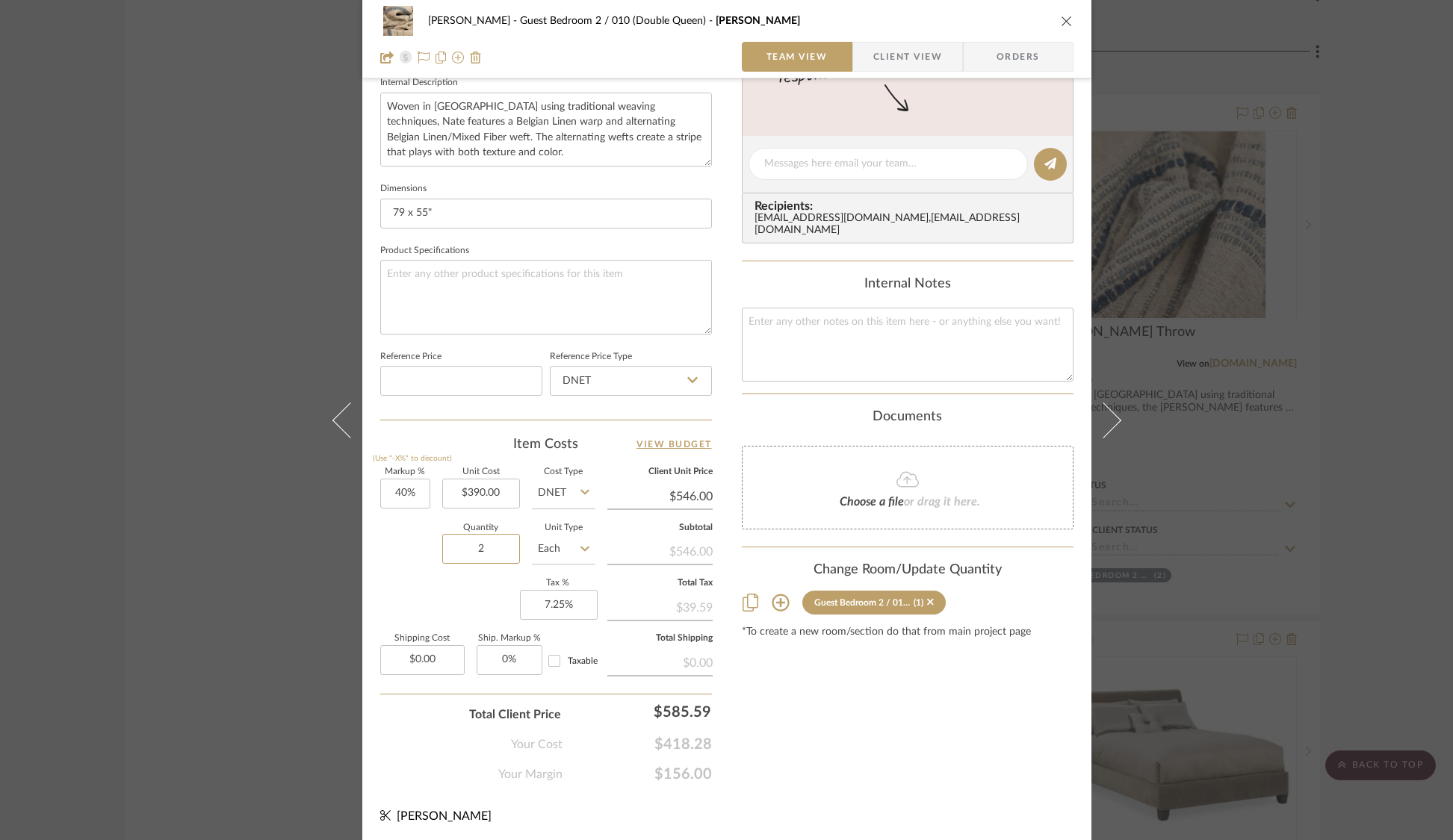
type input "2"
click at [142, 598] on div "STERN Guest Bedroom 2 / 010 (Double Queen) Nate Throw Team View Client View Ord…" at bounding box center [726, 420] width 1453 height 840
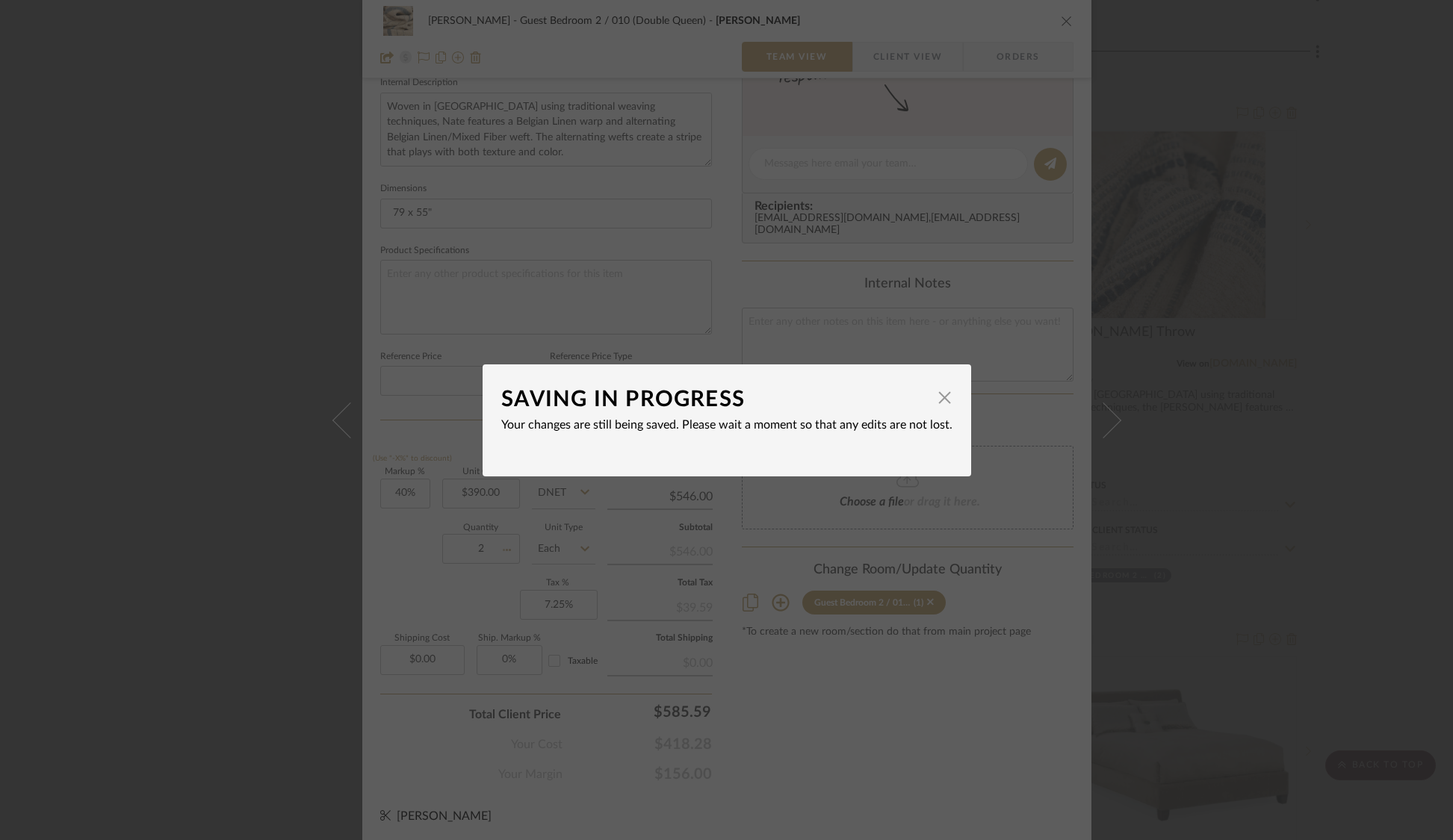
click at [142, 598] on div "SAVING IN PROGRESS × Your changes are still being saved. Please wait a moment s…" at bounding box center [726, 420] width 1453 height 840
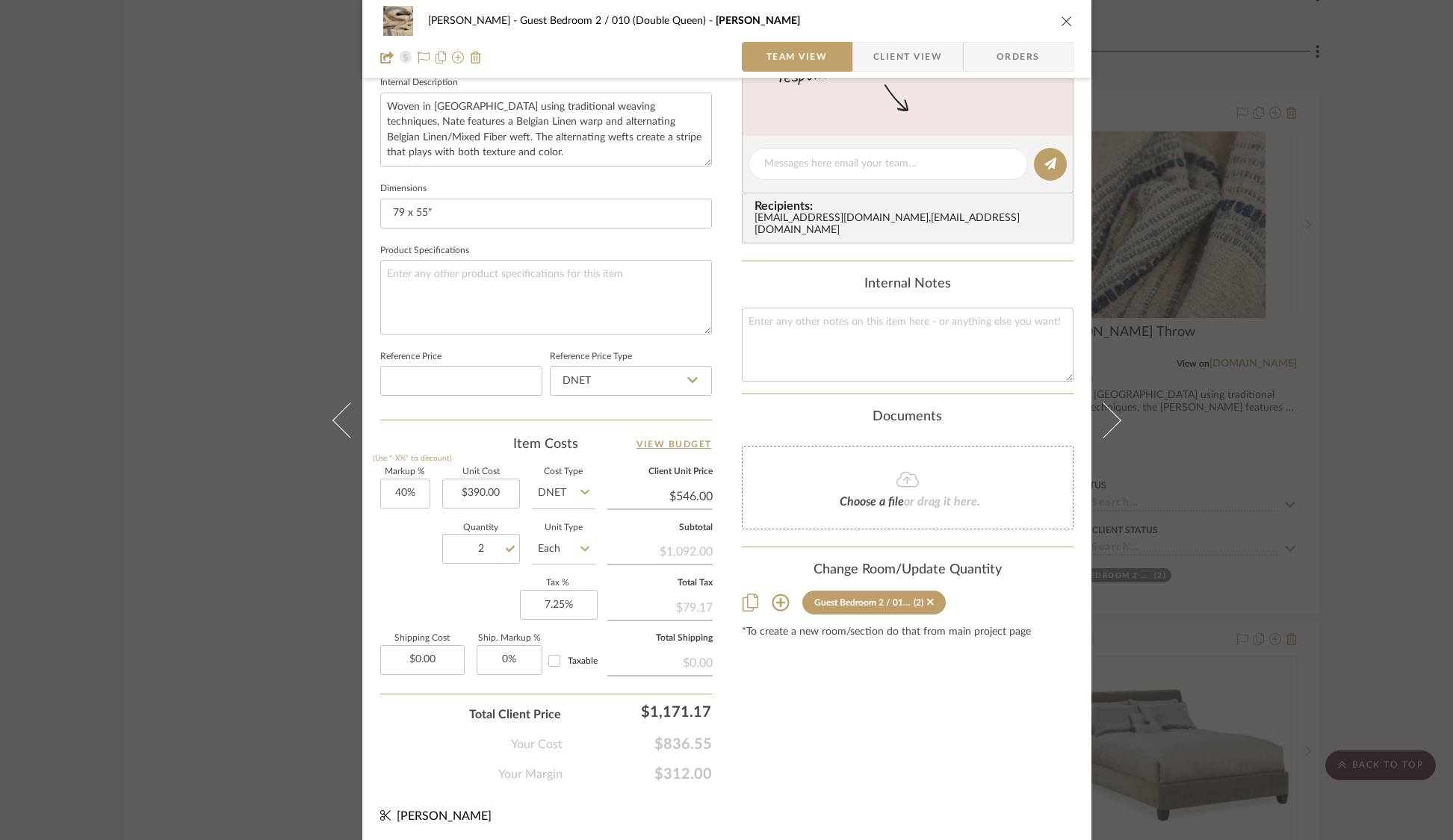
click at [142, 598] on div "STERN Guest Bedroom 2 / 010 (Double Queen) Nate Throw Team View Client View Ord…" at bounding box center [726, 420] width 1453 height 840
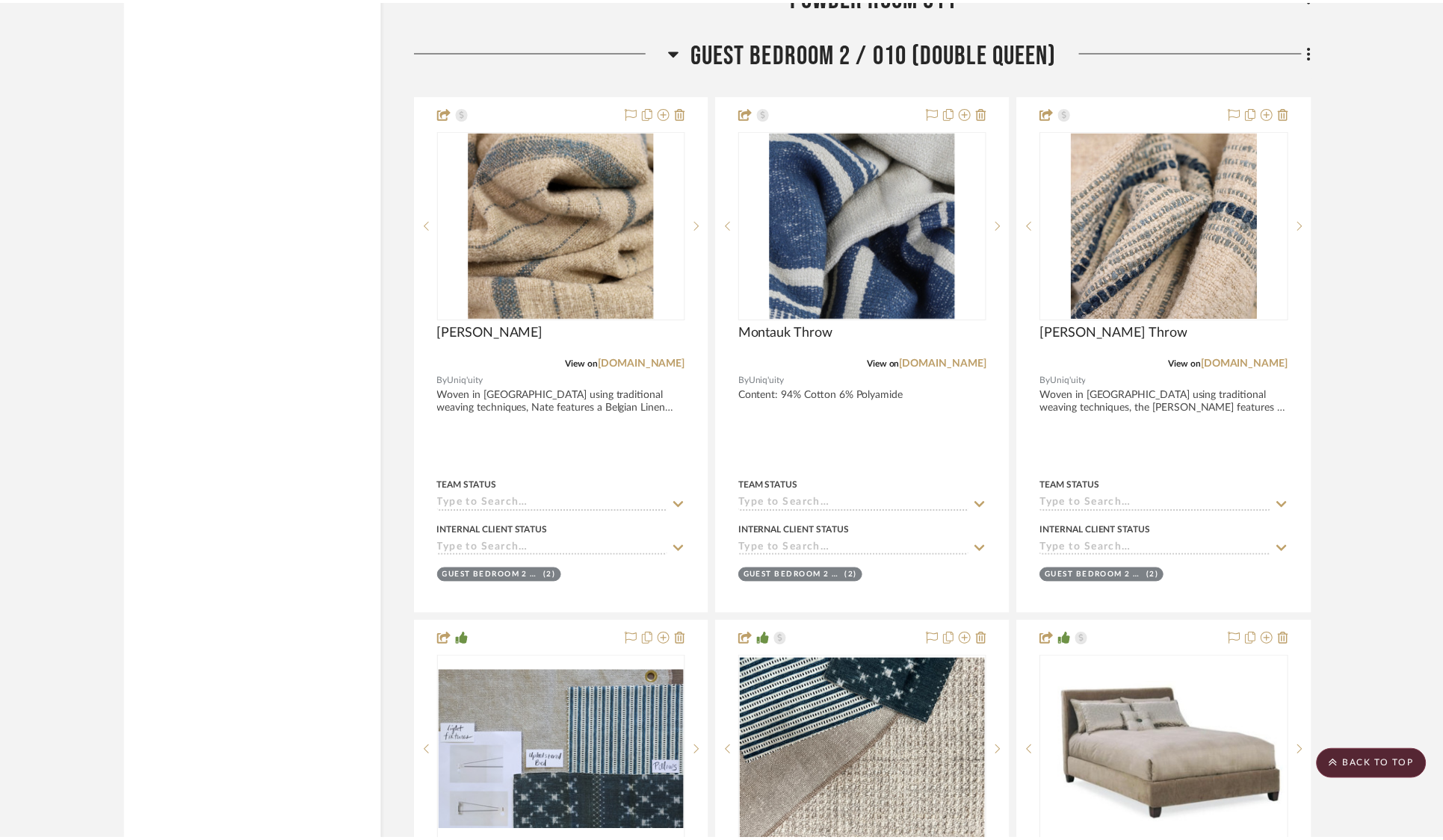
scroll to position [28405, 0]
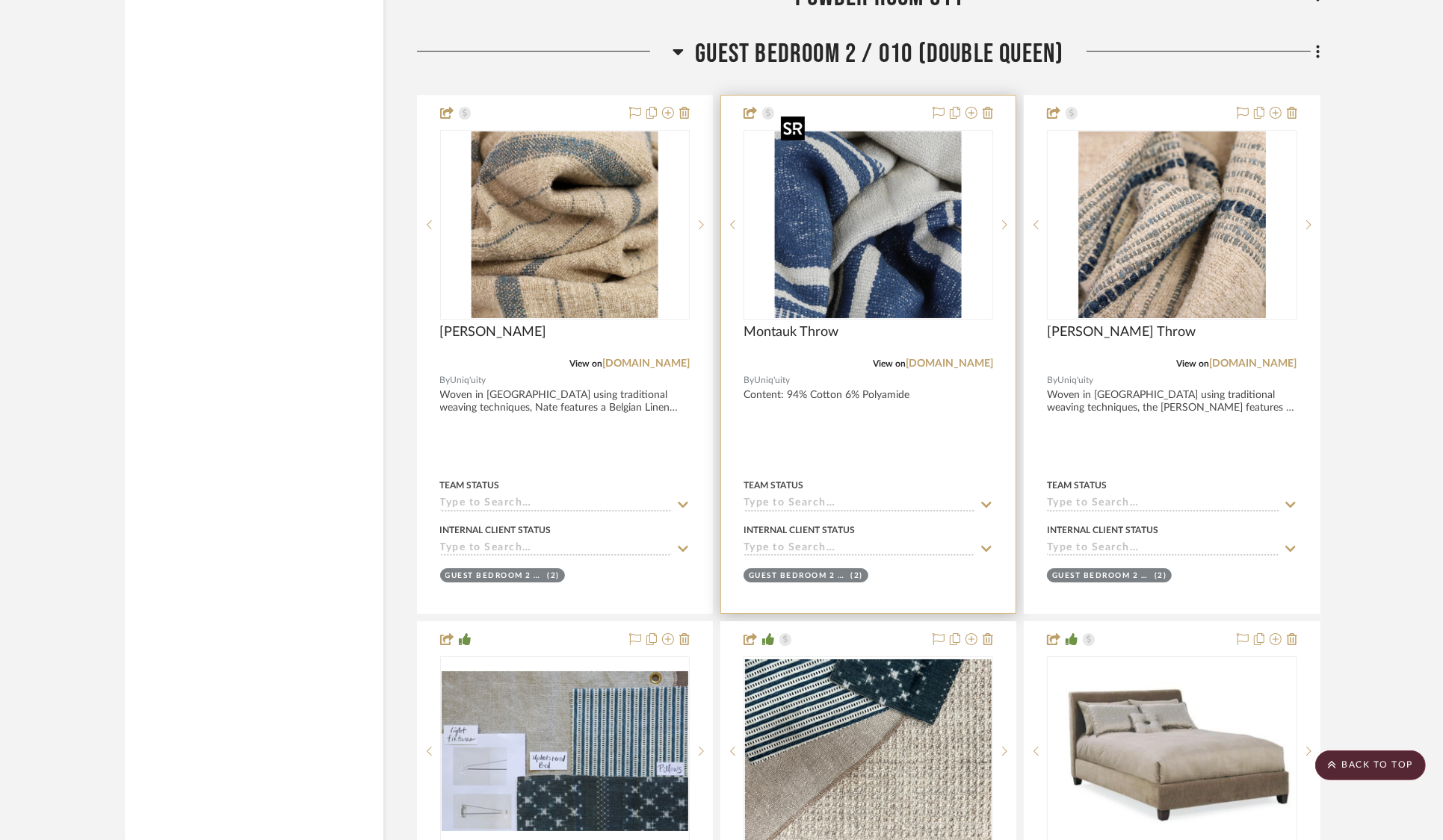
click at [874, 249] on img "0" at bounding box center [868, 224] width 187 height 186
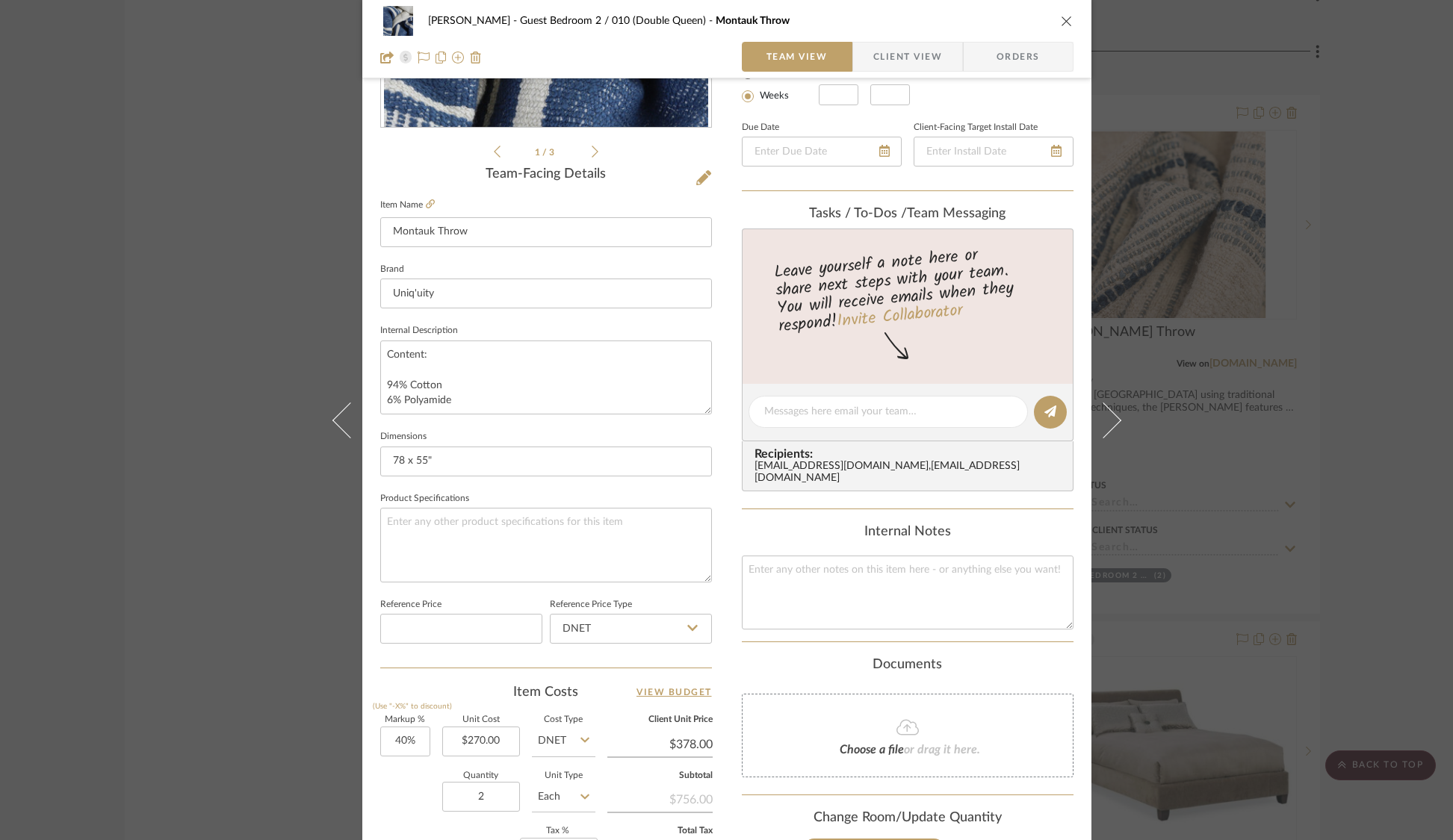
scroll to position [0, 0]
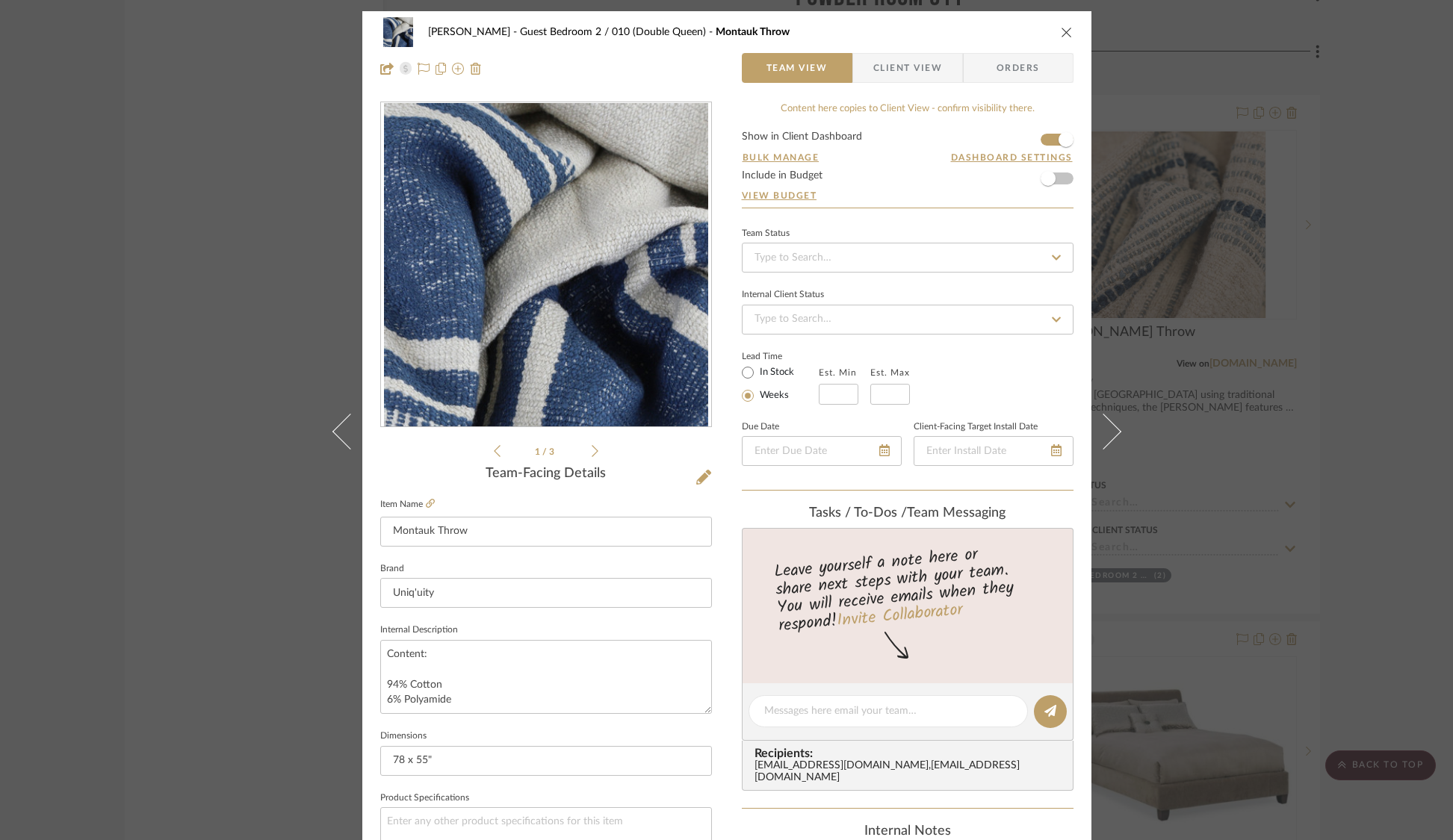
click at [296, 549] on div "STERN Guest Bedroom 2 / 010 (Double Queen) Montauk Throw Team View Client View …" at bounding box center [726, 420] width 1453 height 840
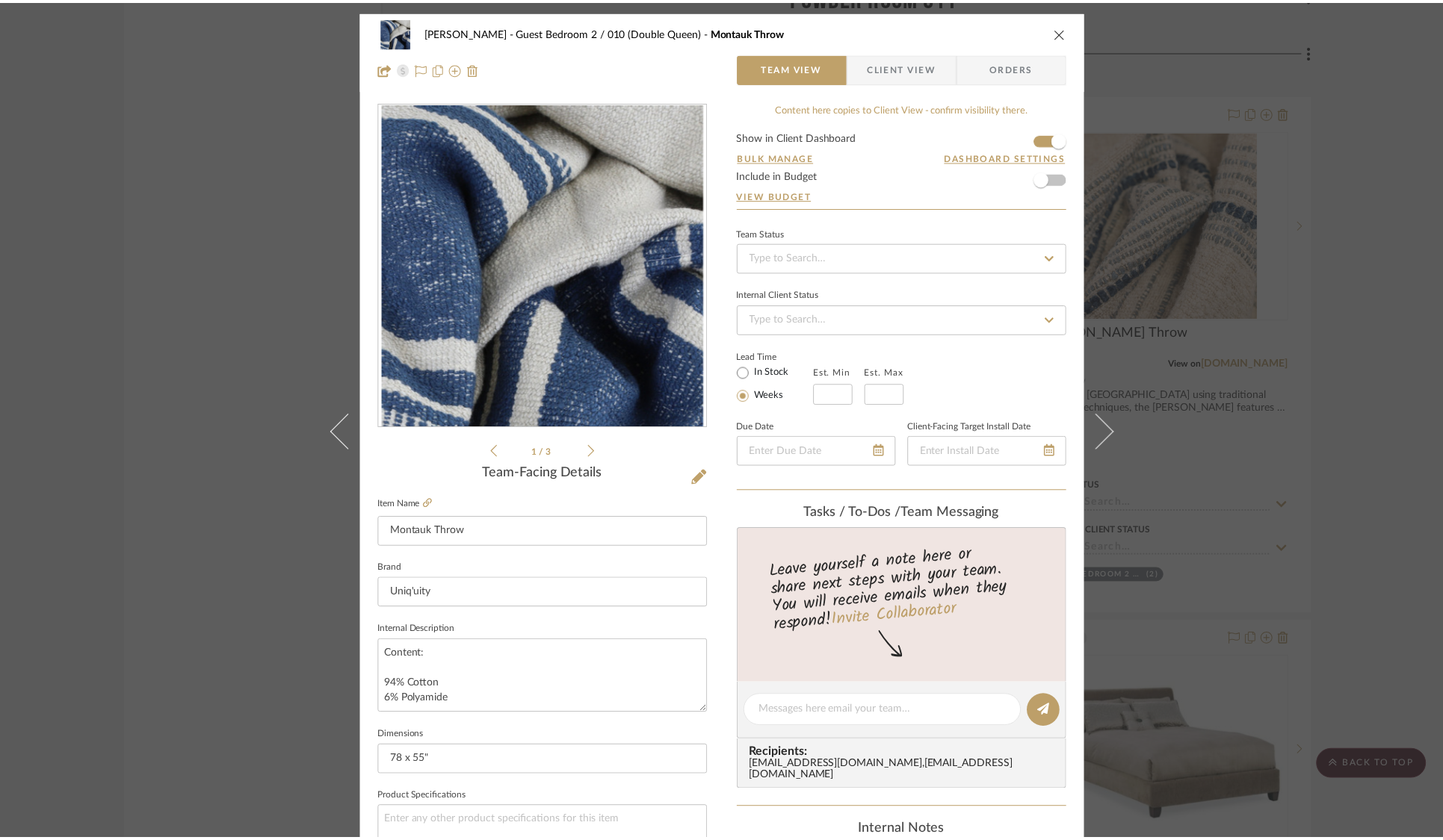
scroll to position [28405, 0]
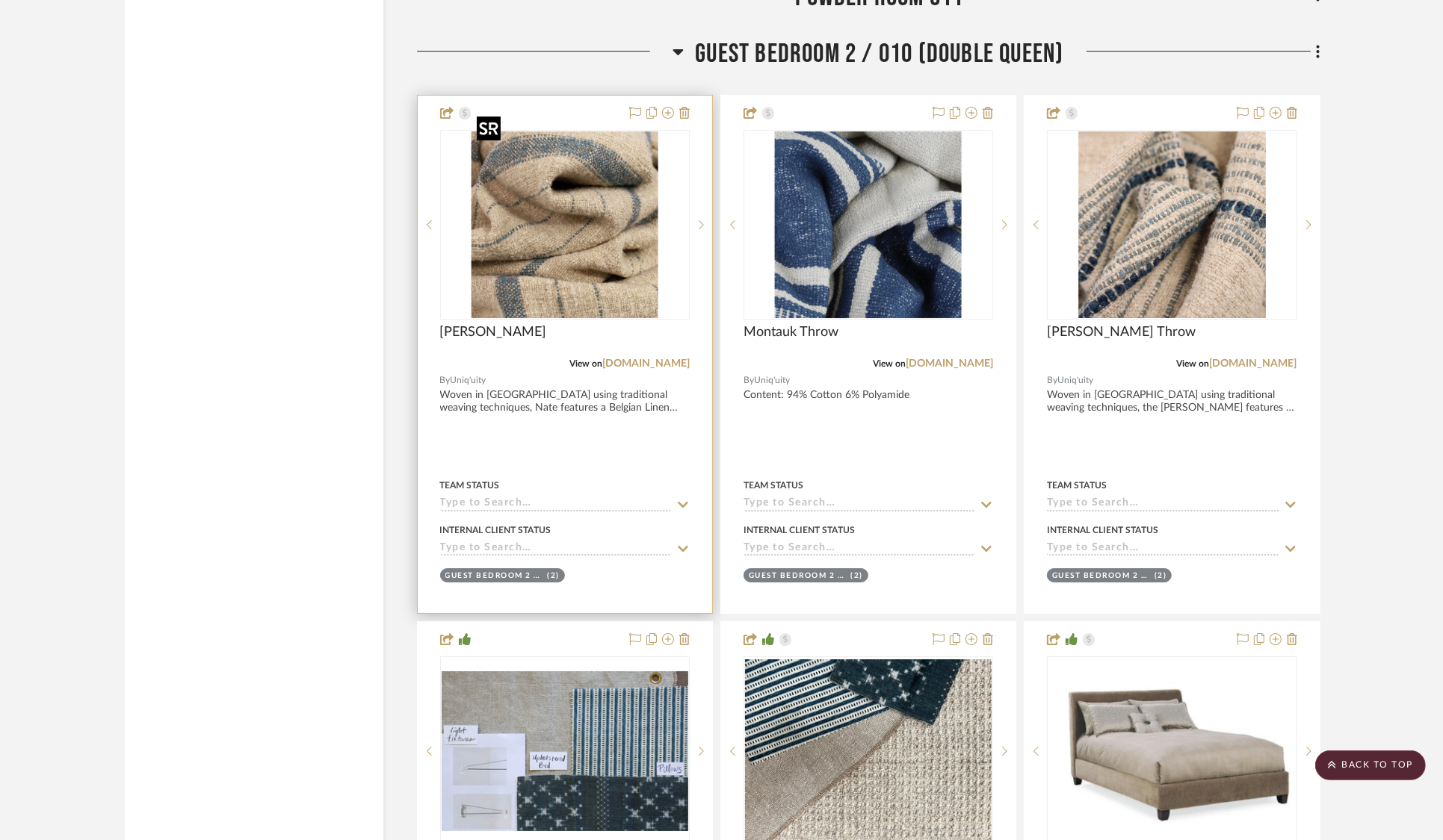
click at [631, 251] on img "0" at bounding box center [564, 224] width 187 height 186
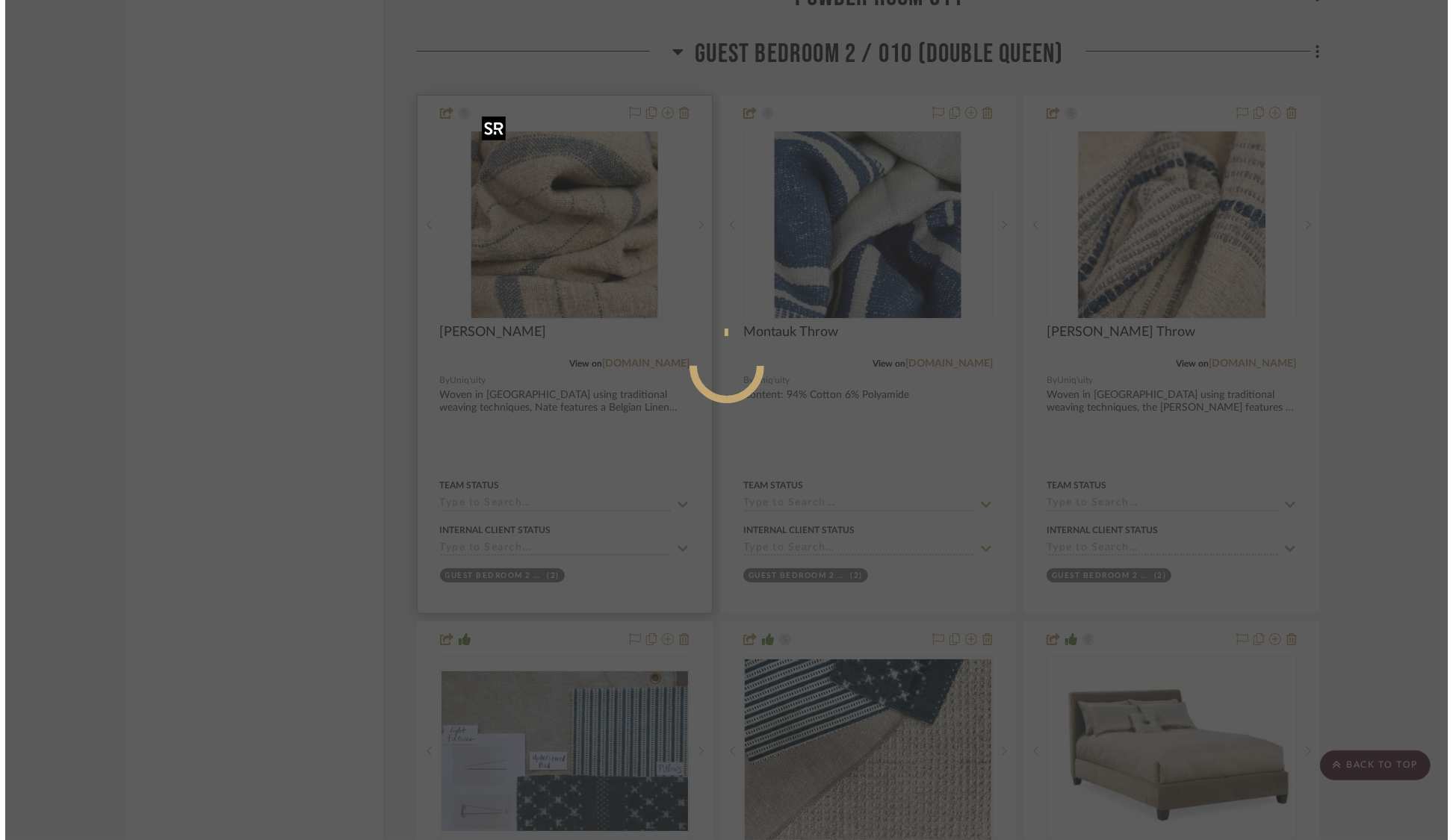
scroll to position [0, 0]
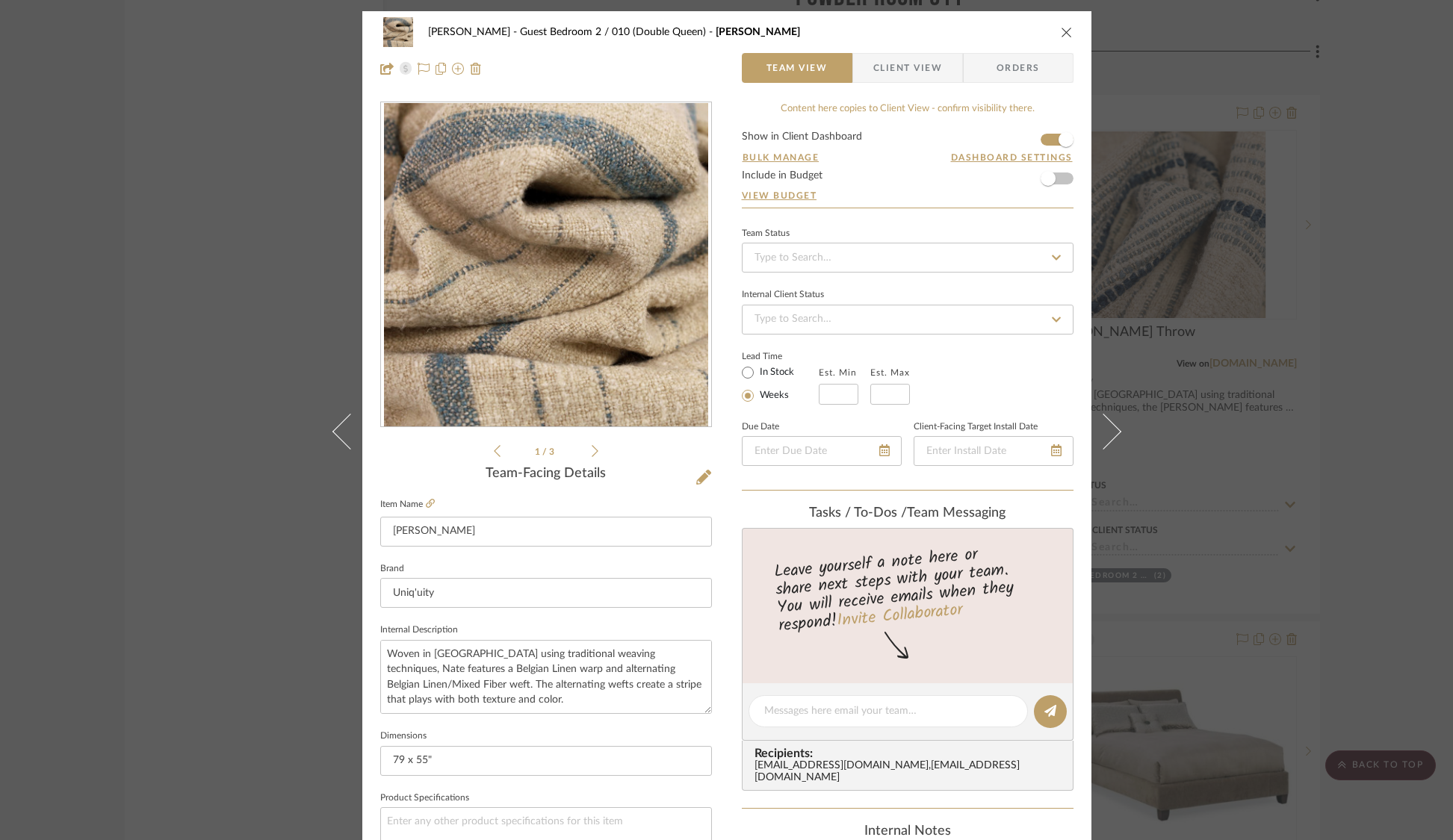
click at [279, 384] on div "STERN Guest Bedroom 2 / 010 (Double Queen) Nate Throw Team View Client View Ord…" at bounding box center [726, 420] width 1453 height 840
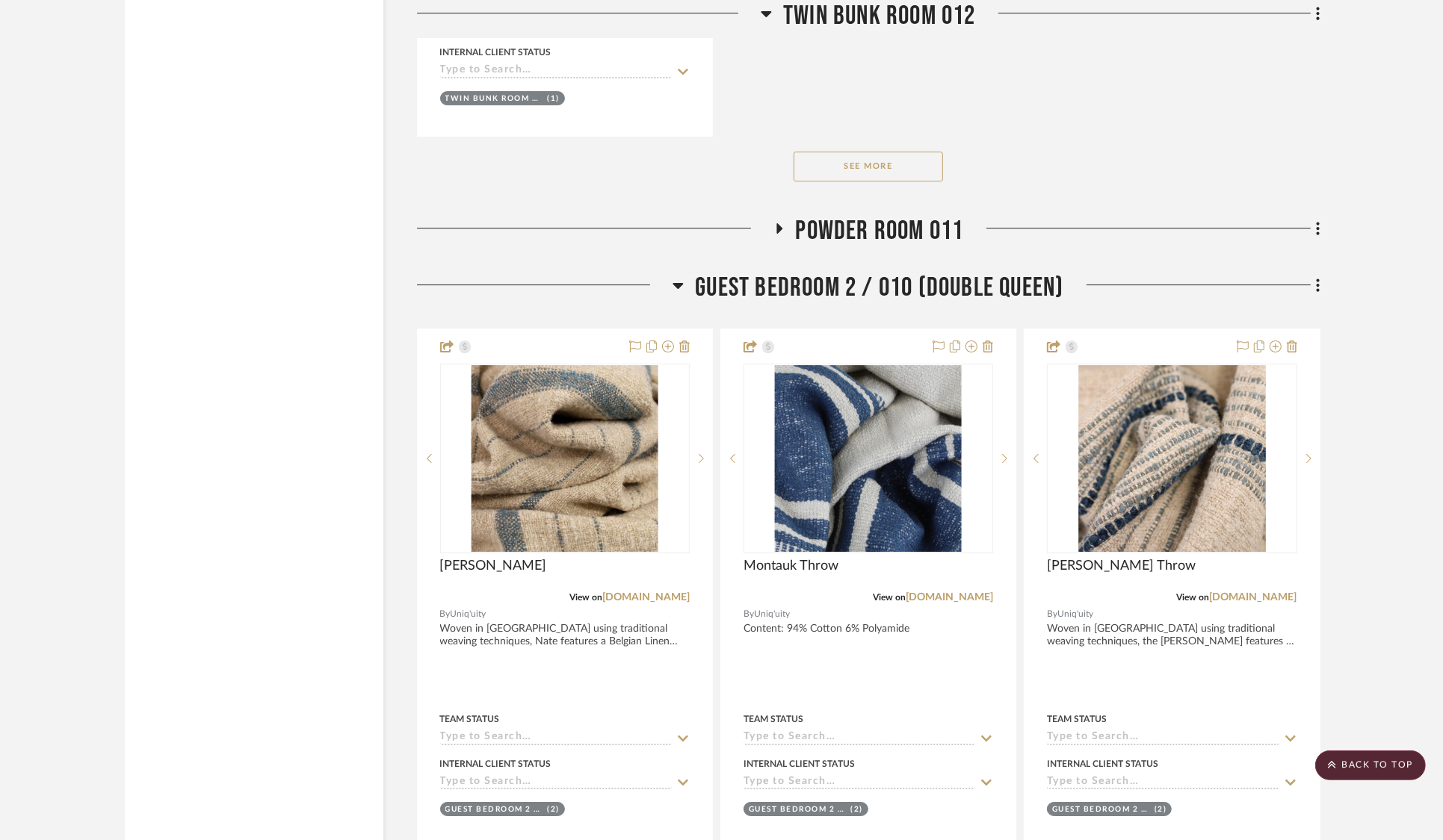
scroll to position [28170, 0]
